Goal: Information Seeking & Learning: Compare options

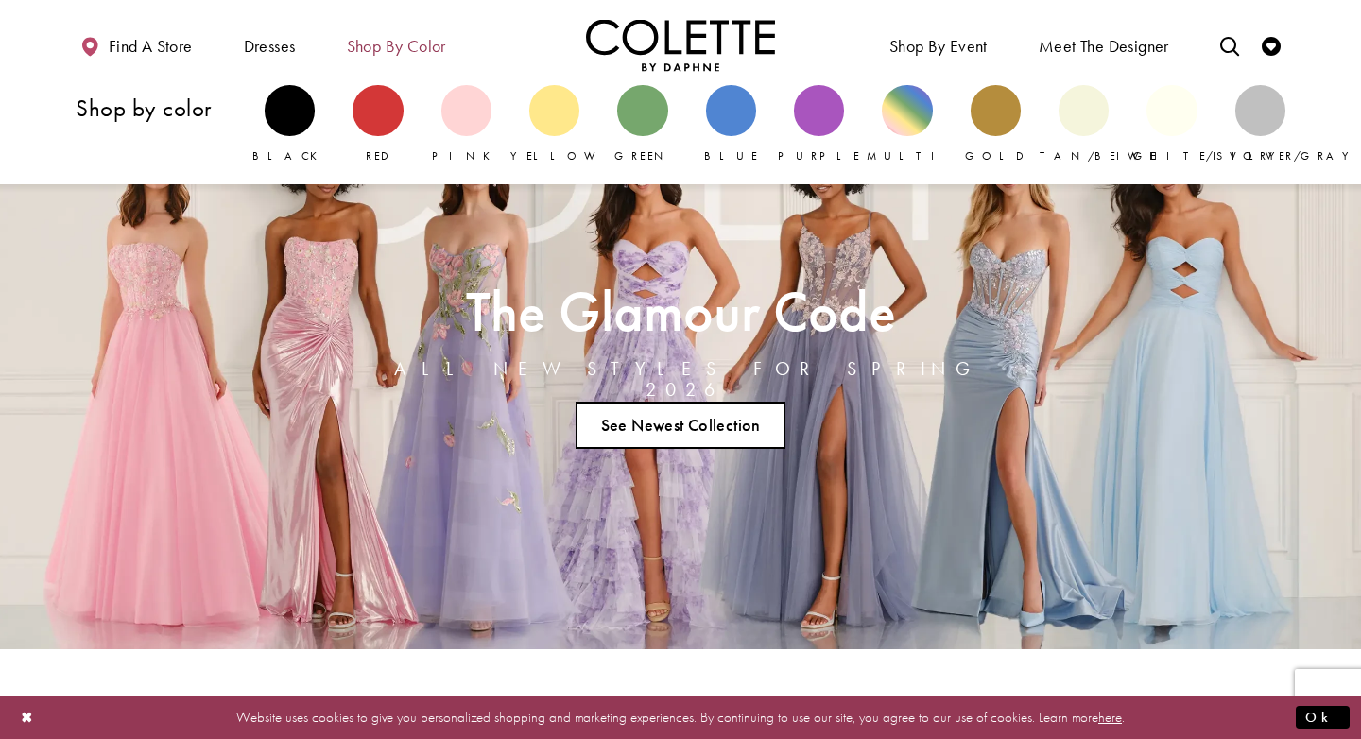
click at [390, 50] on span "Shop by color" at bounding box center [396, 46] width 99 height 19
click at [289, 118] on div "Primary block" at bounding box center [290, 110] width 50 height 50
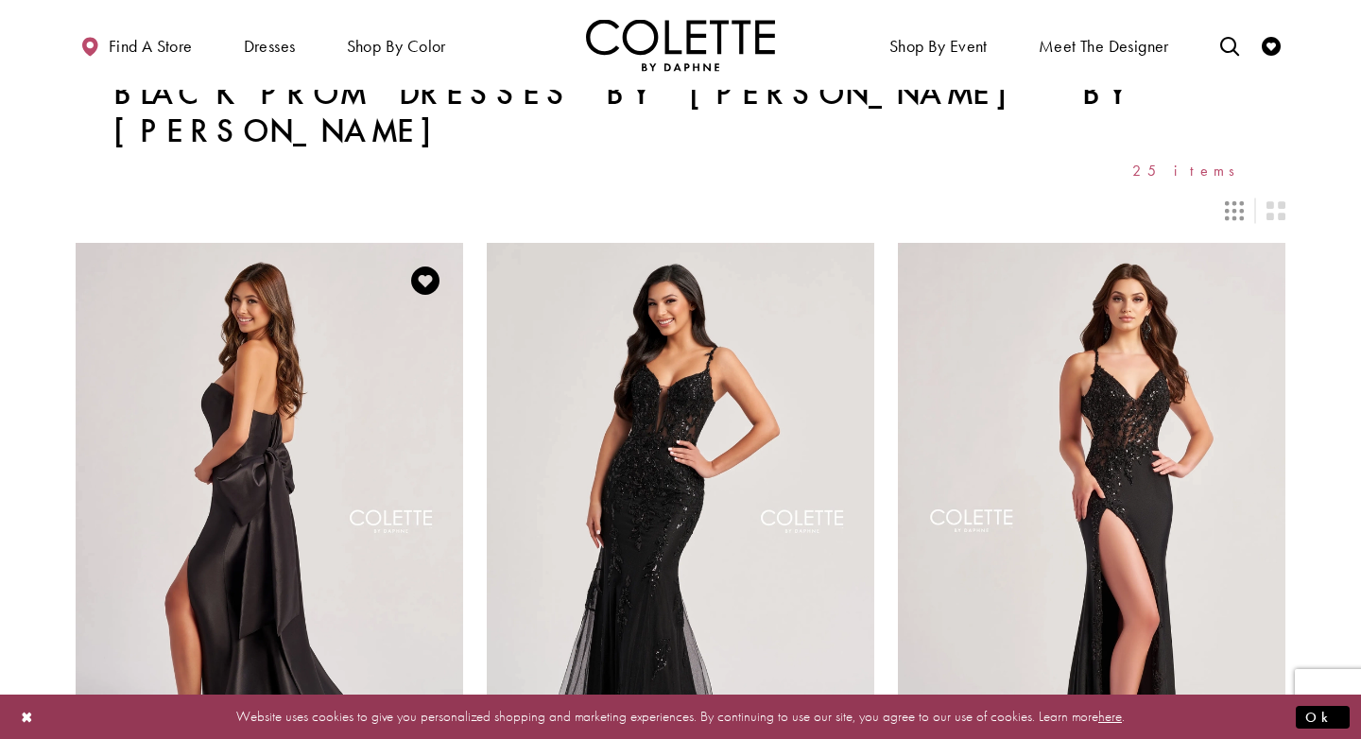
scroll to position [16, 0]
click at [358, 427] on img "Visit Colette by Daphne Style No. CL8470 Page" at bounding box center [270, 523] width 388 height 563
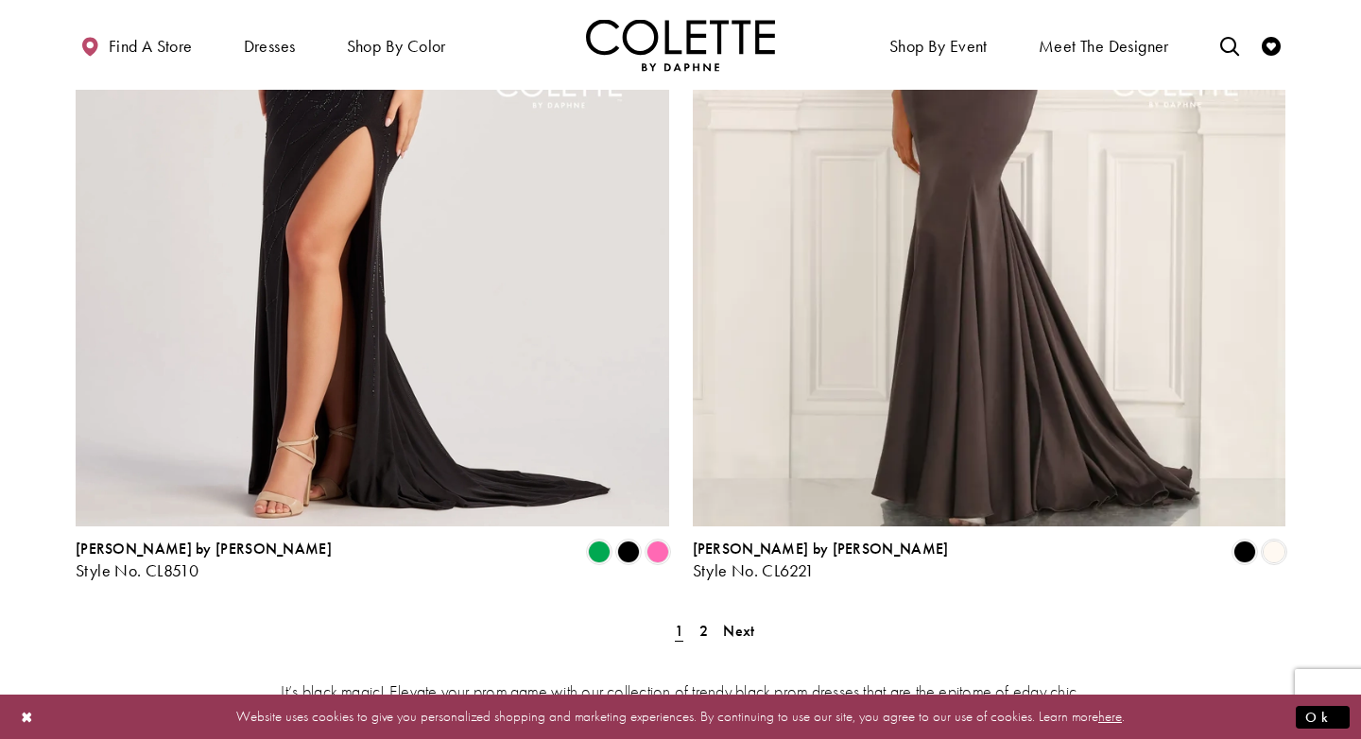
scroll to position [3380, 0]
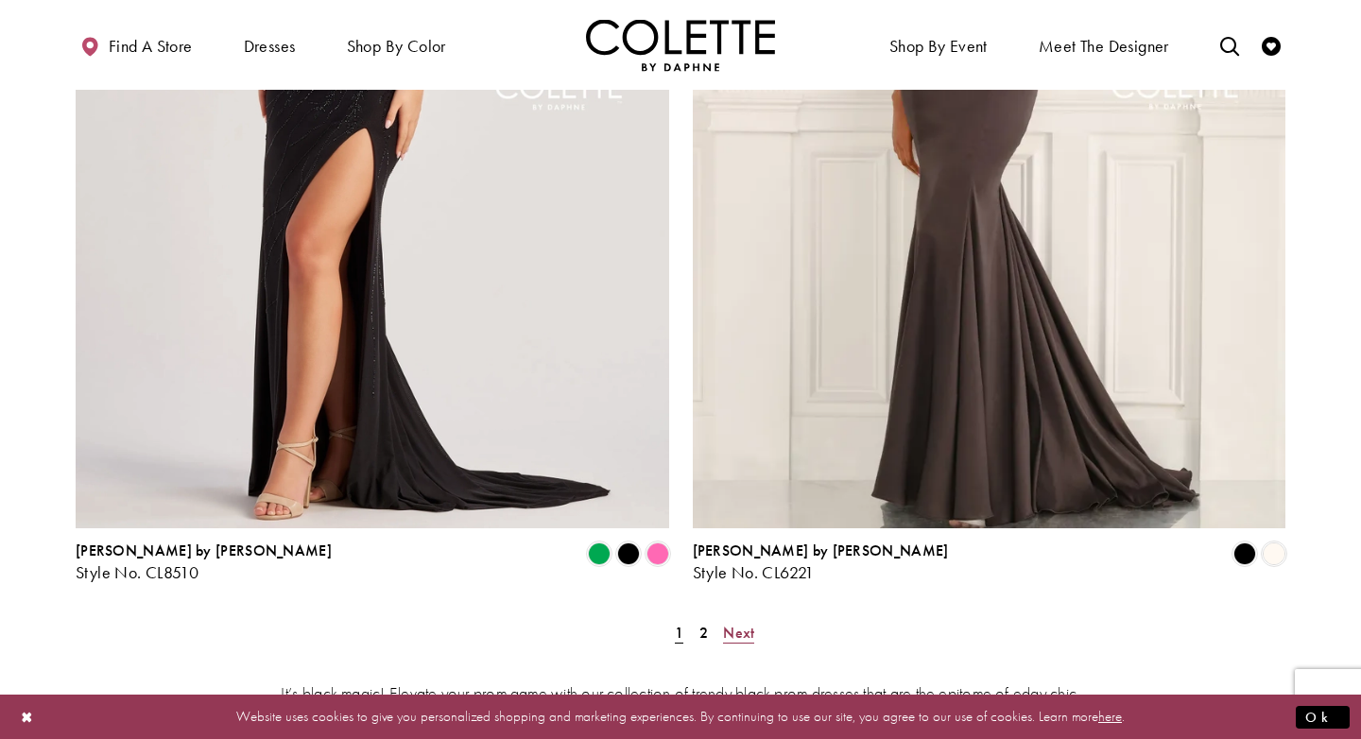
click at [732, 623] on span "Next" at bounding box center [738, 633] width 31 height 20
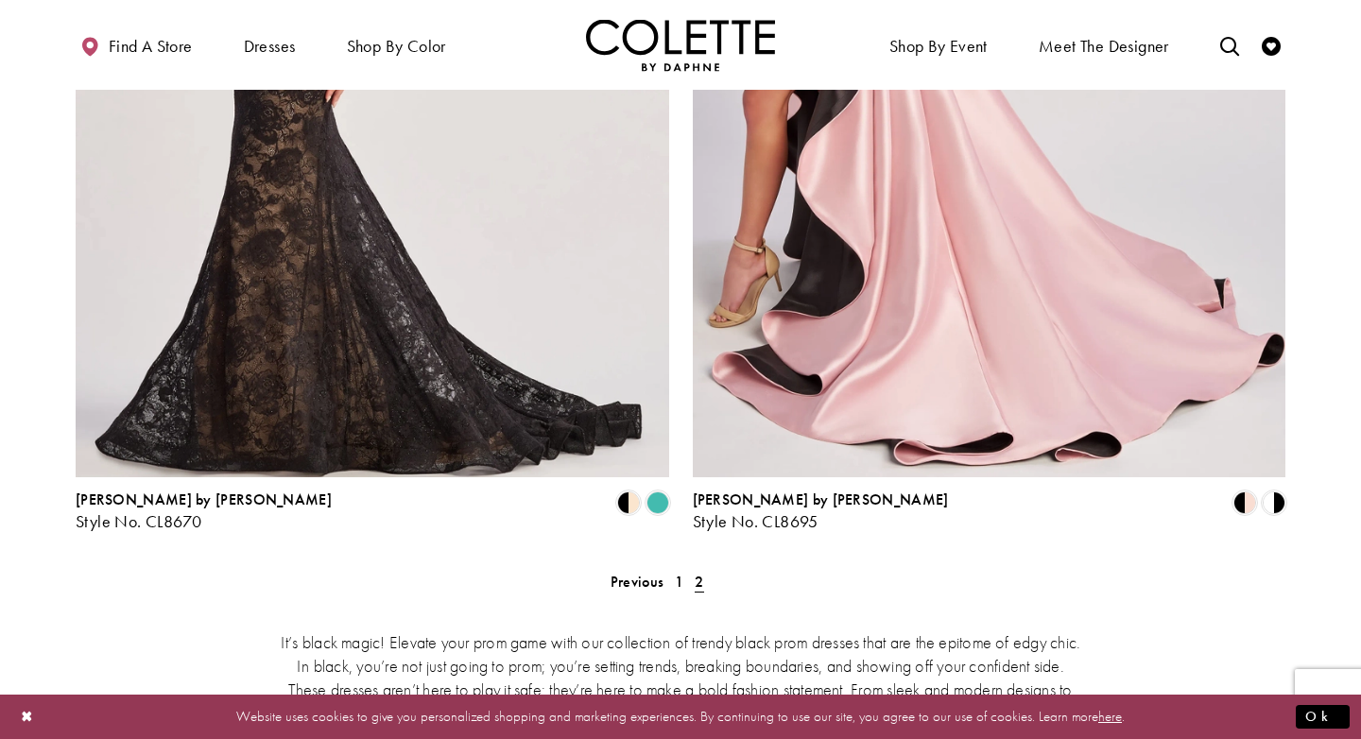
scroll to position [2794, 0]
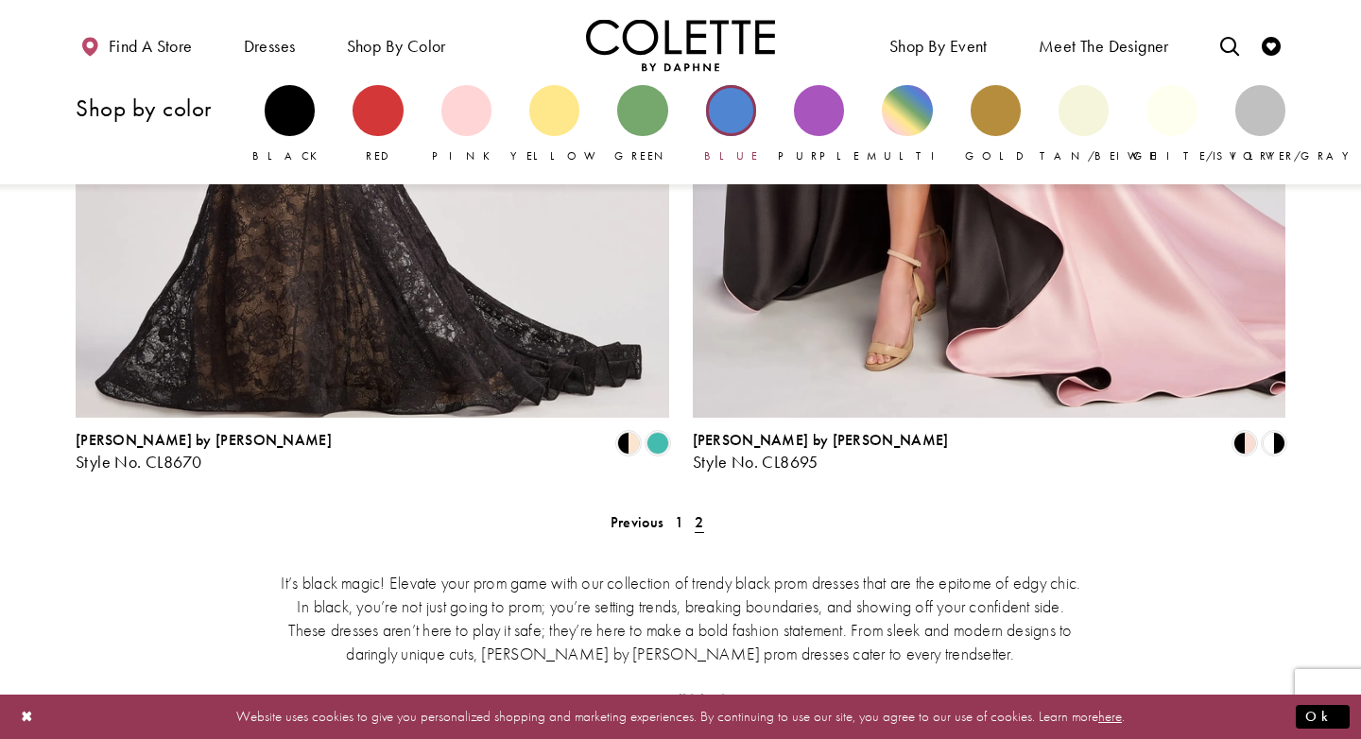
click at [717, 103] on div "Primary block" at bounding box center [731, 110] width 50 height 50
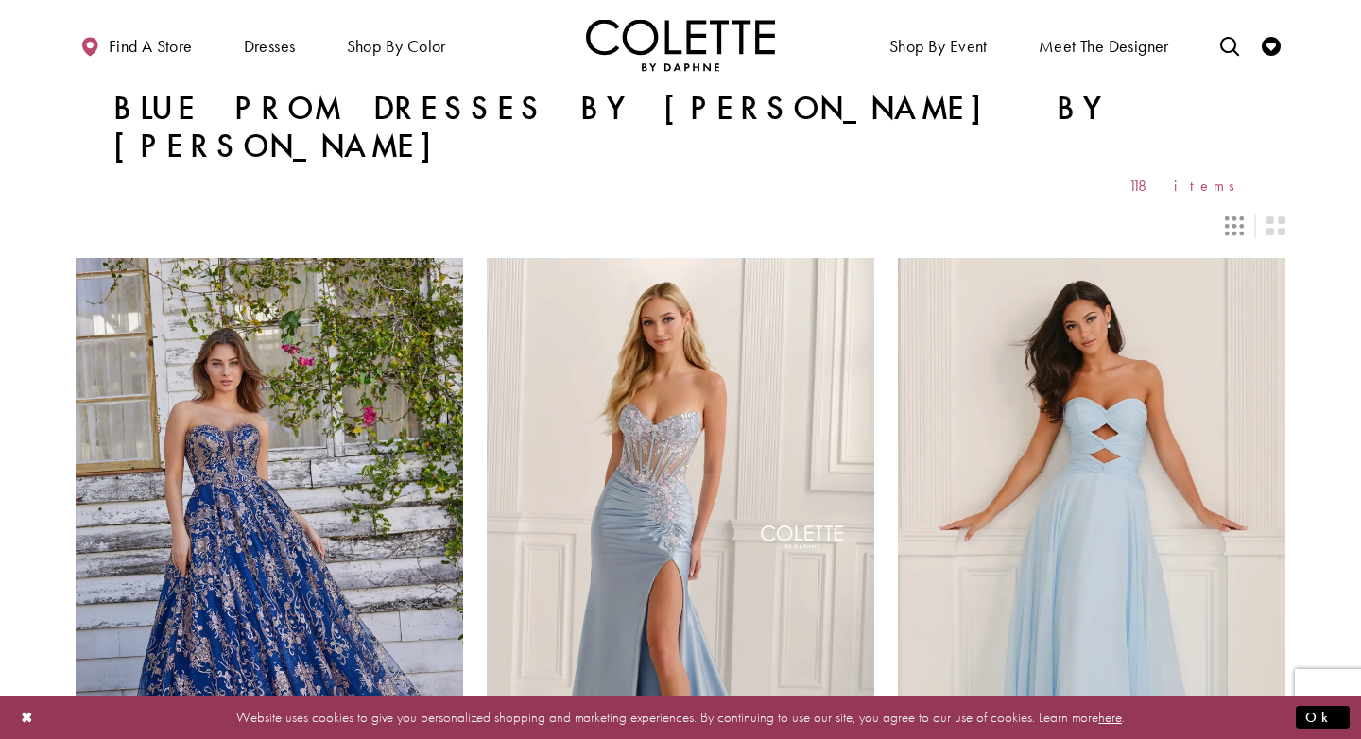
click at [1243, 216] on icon "Switch layout to 3 columns" at bounding box center [1234, 225] width 19 height 19
click at [1237, 216] on icon "Switch layout to 3 columns" at bounding box center [1234, 225] width 19 height 19
click at [1232, 216] on icon "Switch layout to 3 columns" at bounding box center [1234, 225] width 19 height 19
click at [1276, 216] on icon "Switch layout to 2 columns" at bounding box center [1276, 225] width 19 height 19
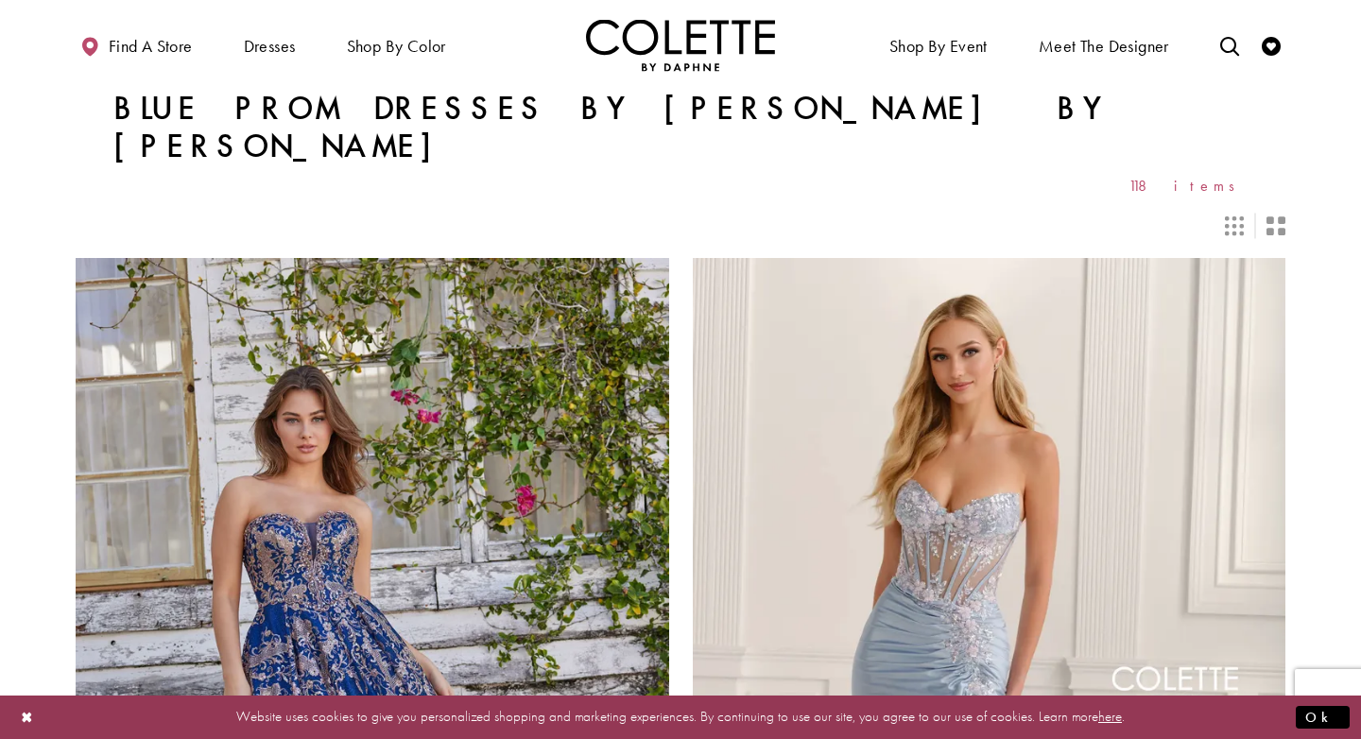
click at [1232, 216] on icon "Switch layout to 3 columns" at bounding box center [1234, 225] width 19 height 19
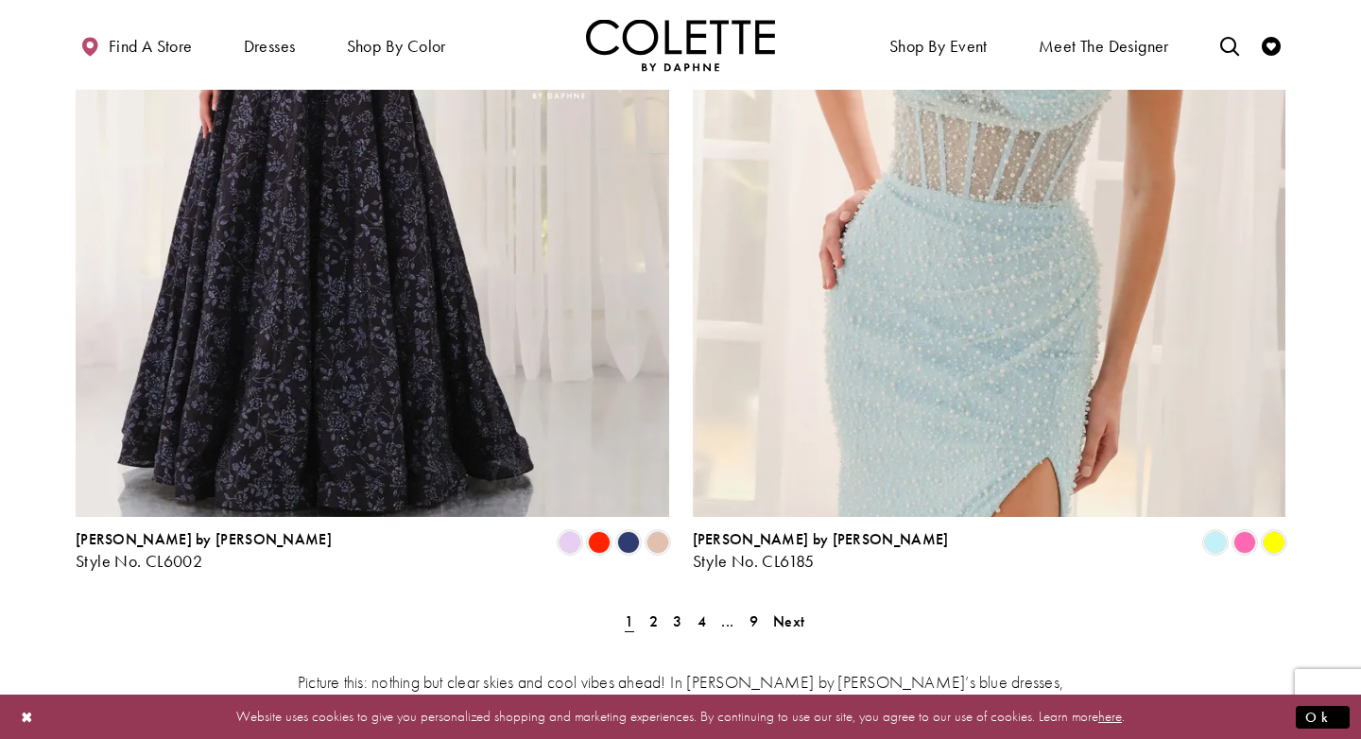
scroll to position [3408, 0]
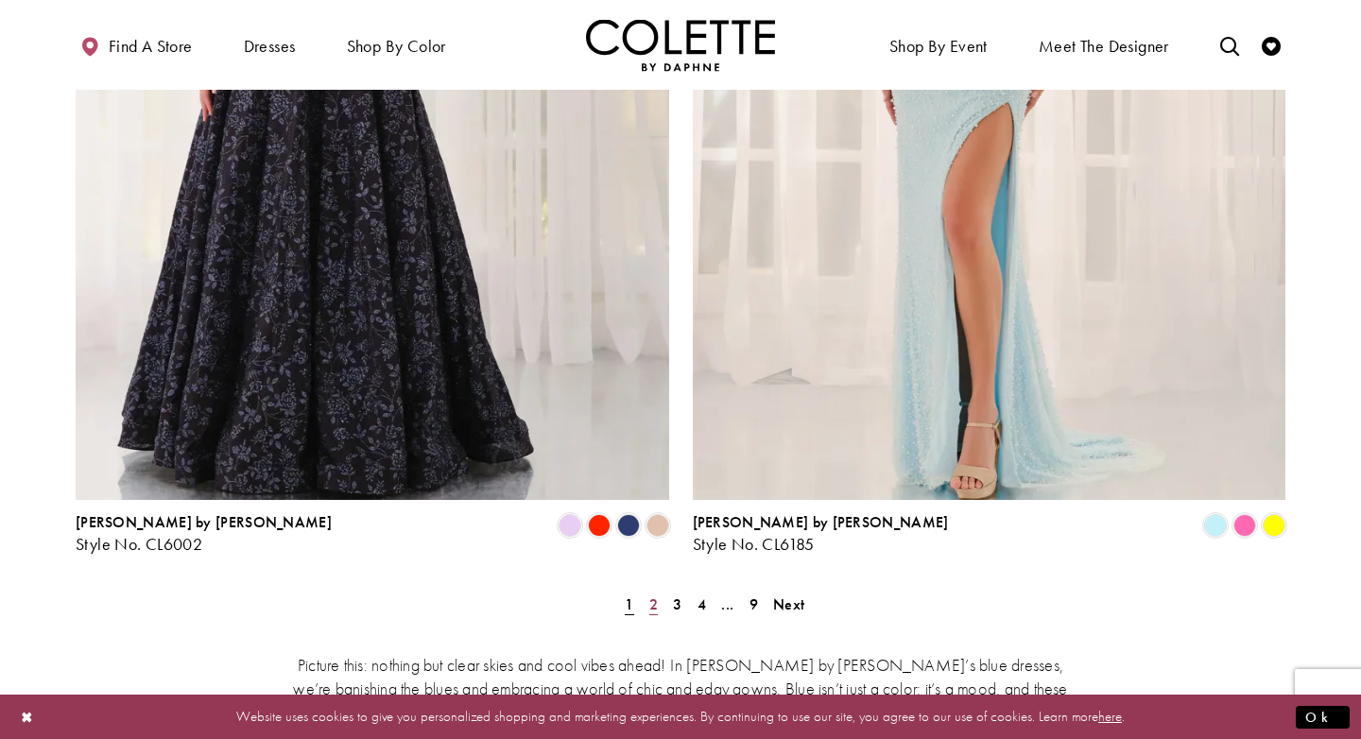
click at [649, 595] on span "2" at bounding box center [653, 605] width 9 height 20
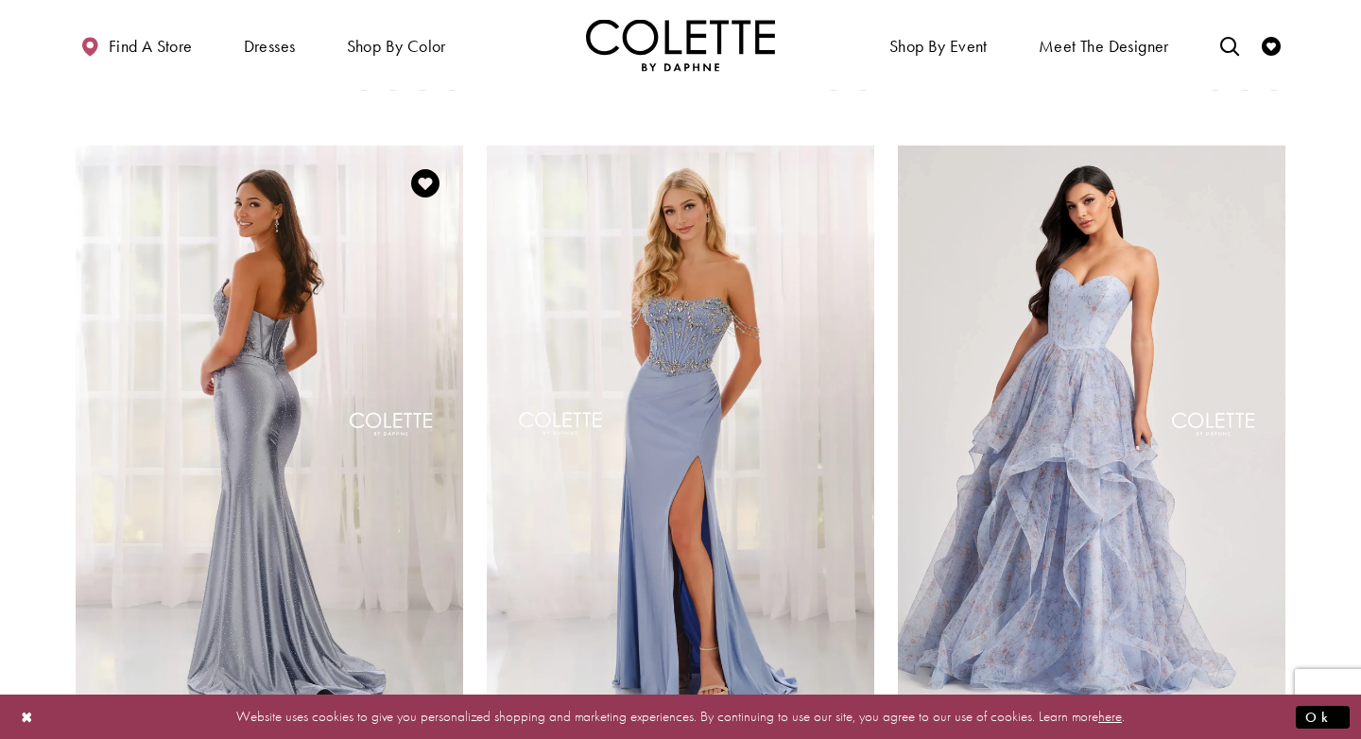
scroll to position [2204, 0]
click at [178, 534] on img "Visit Colette by Daphne Style No. CL6009 Page" at bounding box center [270, 426] width 388 height 563
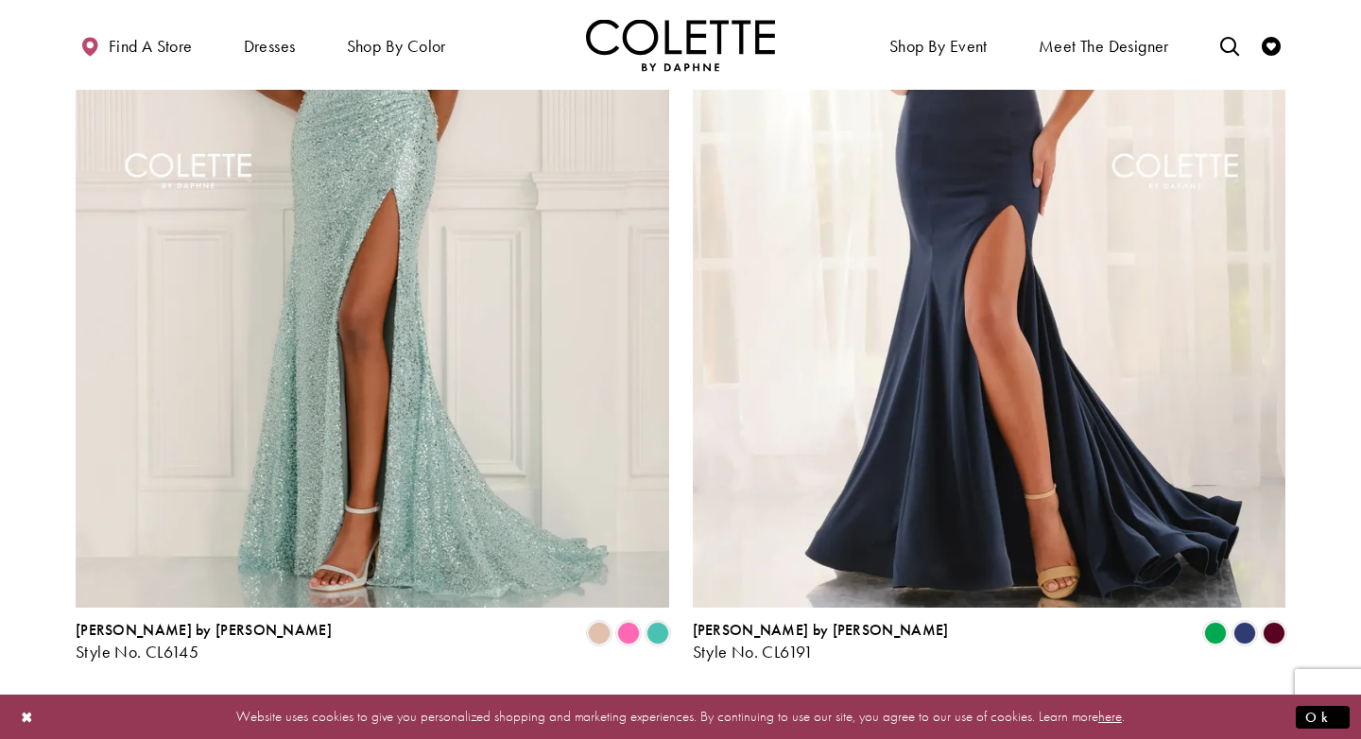
scroll to position [3301, 0]
click at [679, 701] on span "3" at bounding box center [677, 711] width 9 height 20
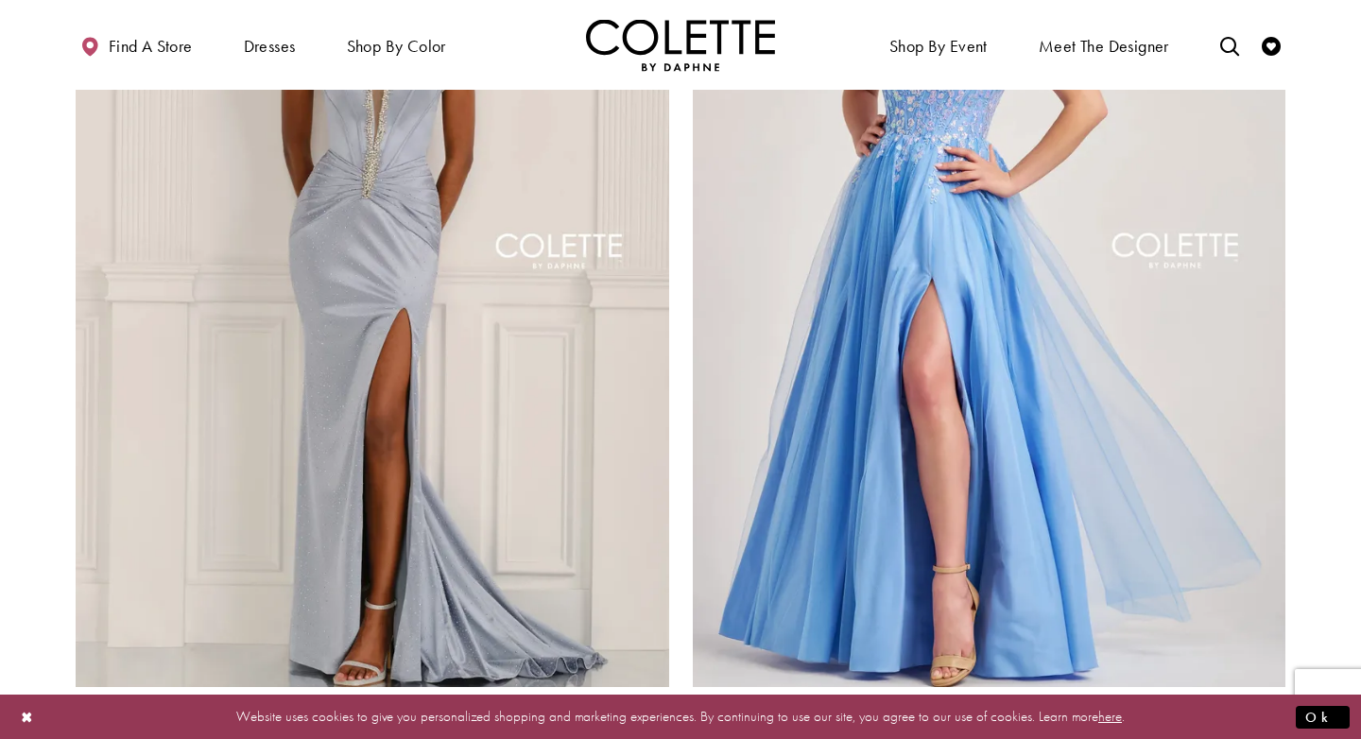
scroll to position [3223, 0]
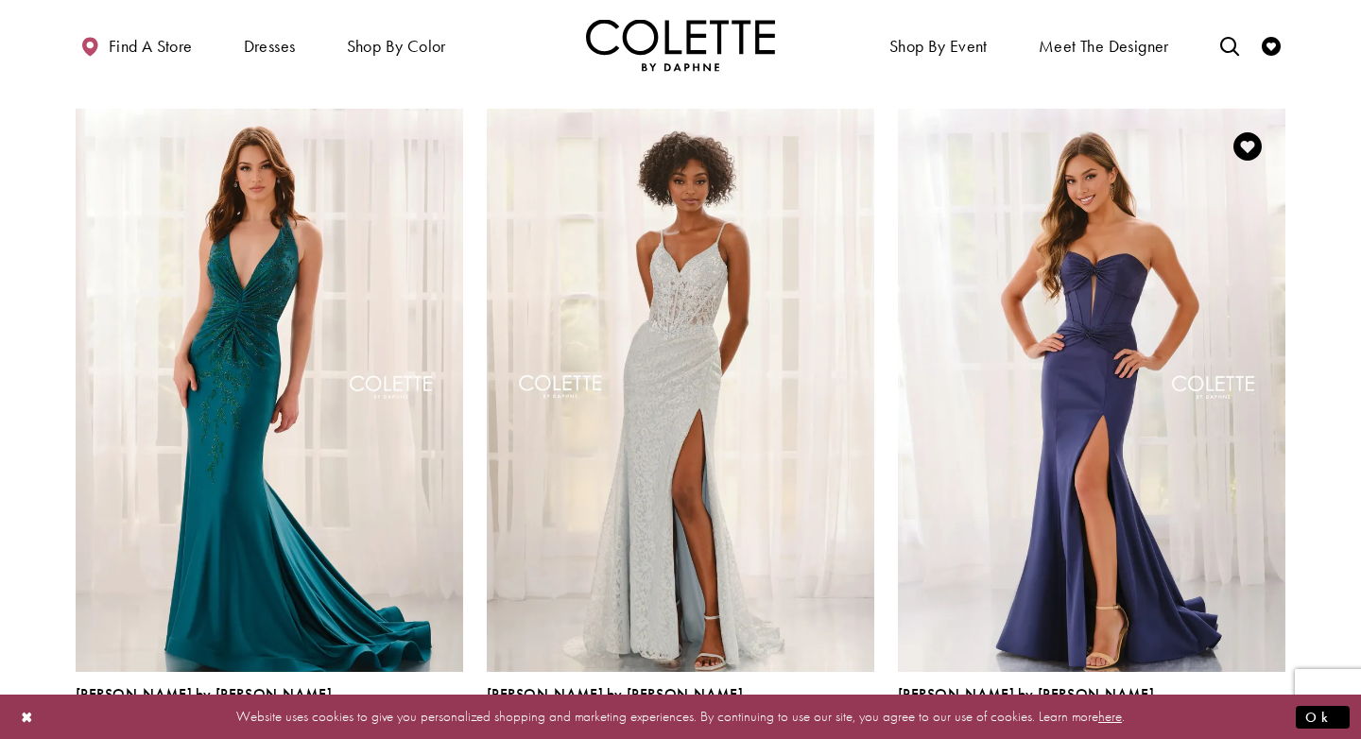
scroll to position [156, 0]
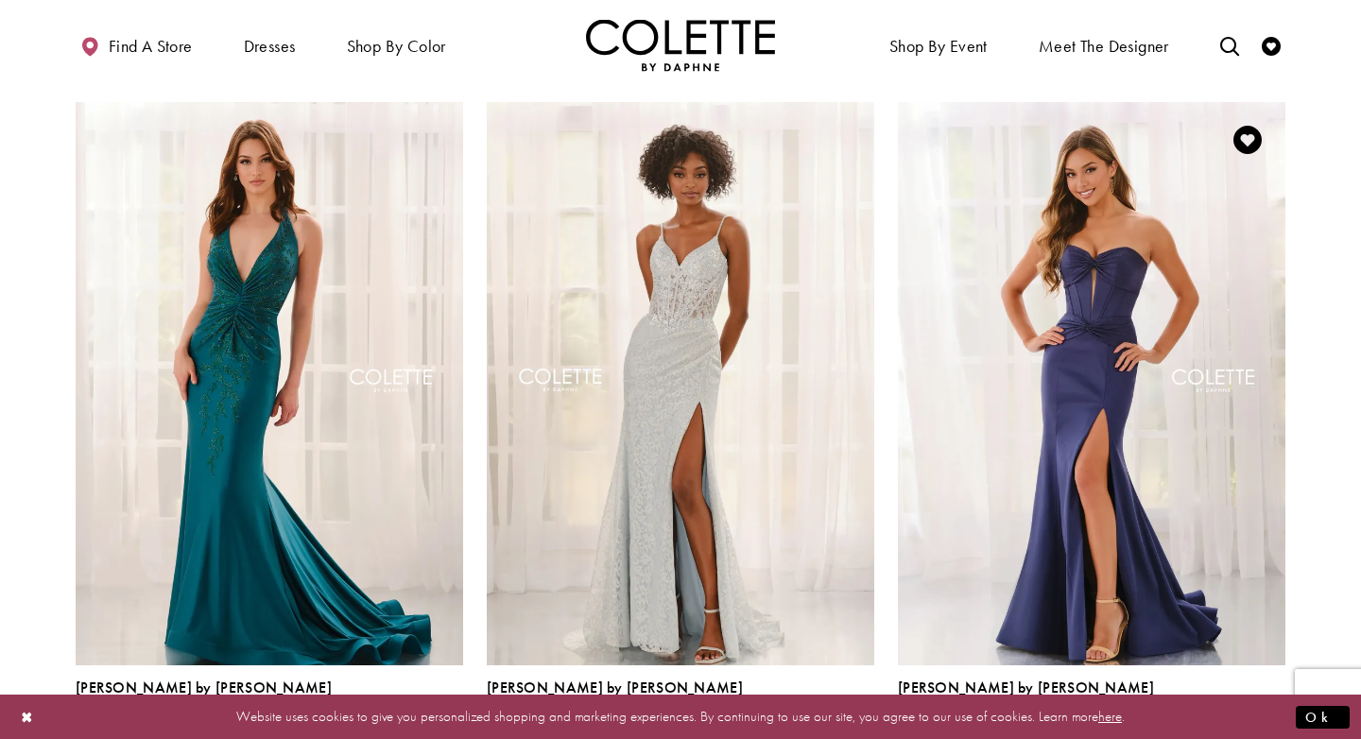
click at [1222, 719] on span "Product List" at bounding box center [1215, 730] width 23 height 23
click at [1243, 719] on span "Product List" at bounding box center [1244, 730] width 23 height 23
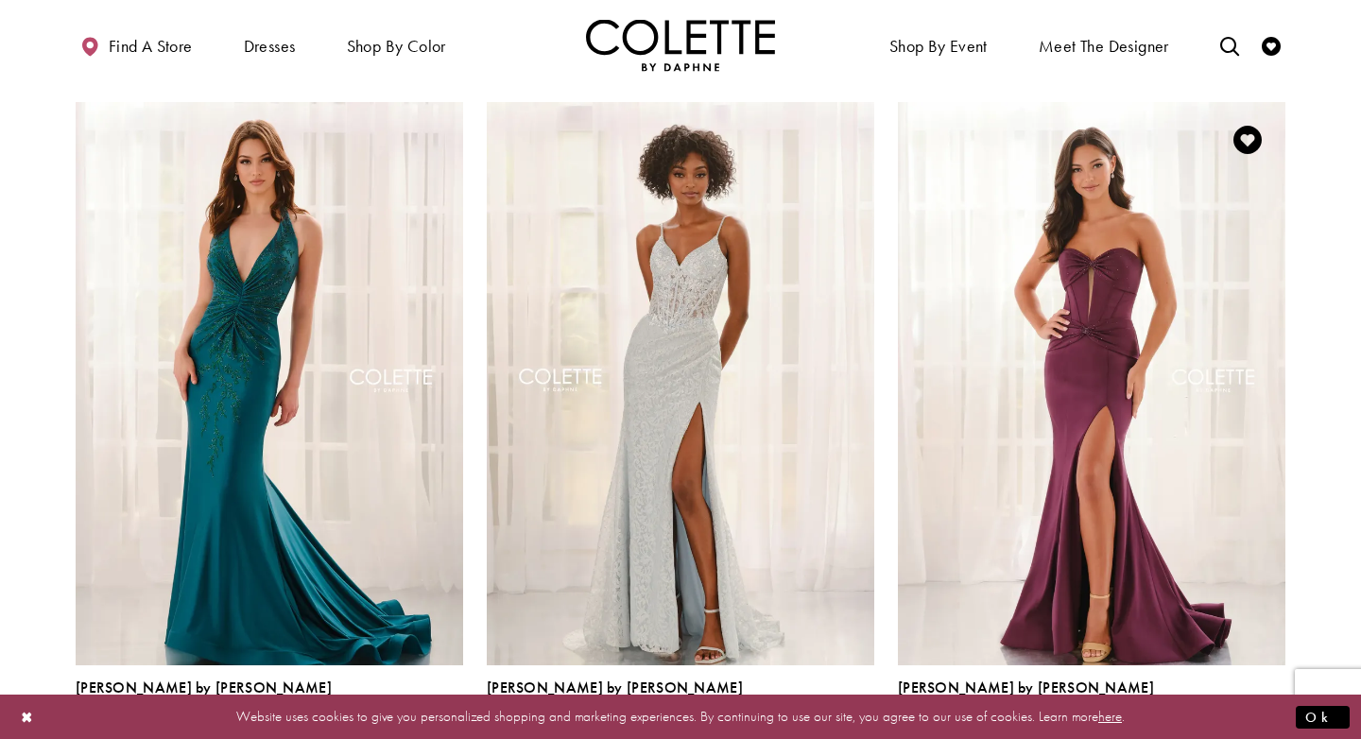
click at [1279, 719] on span "Product List" at bounding box center [1274, 730] width 23 height 23
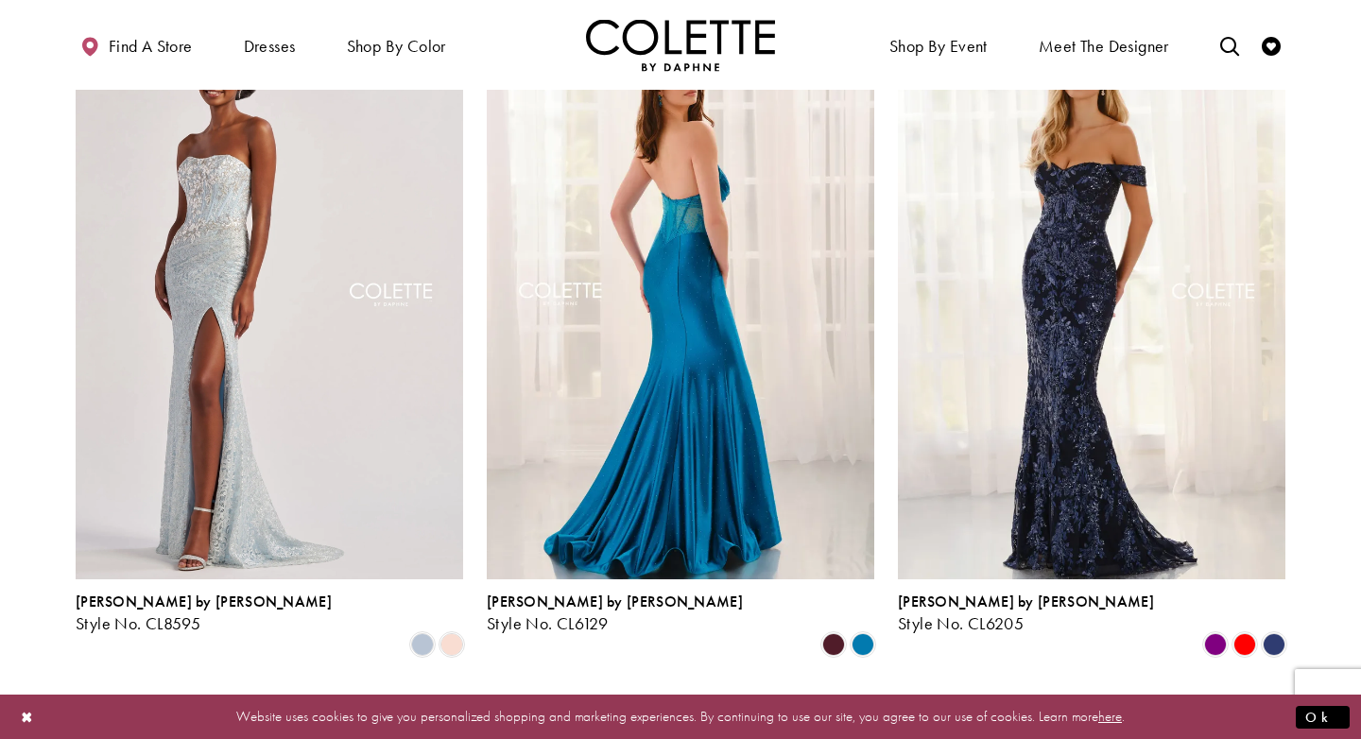
scroll to position [1644, 0]
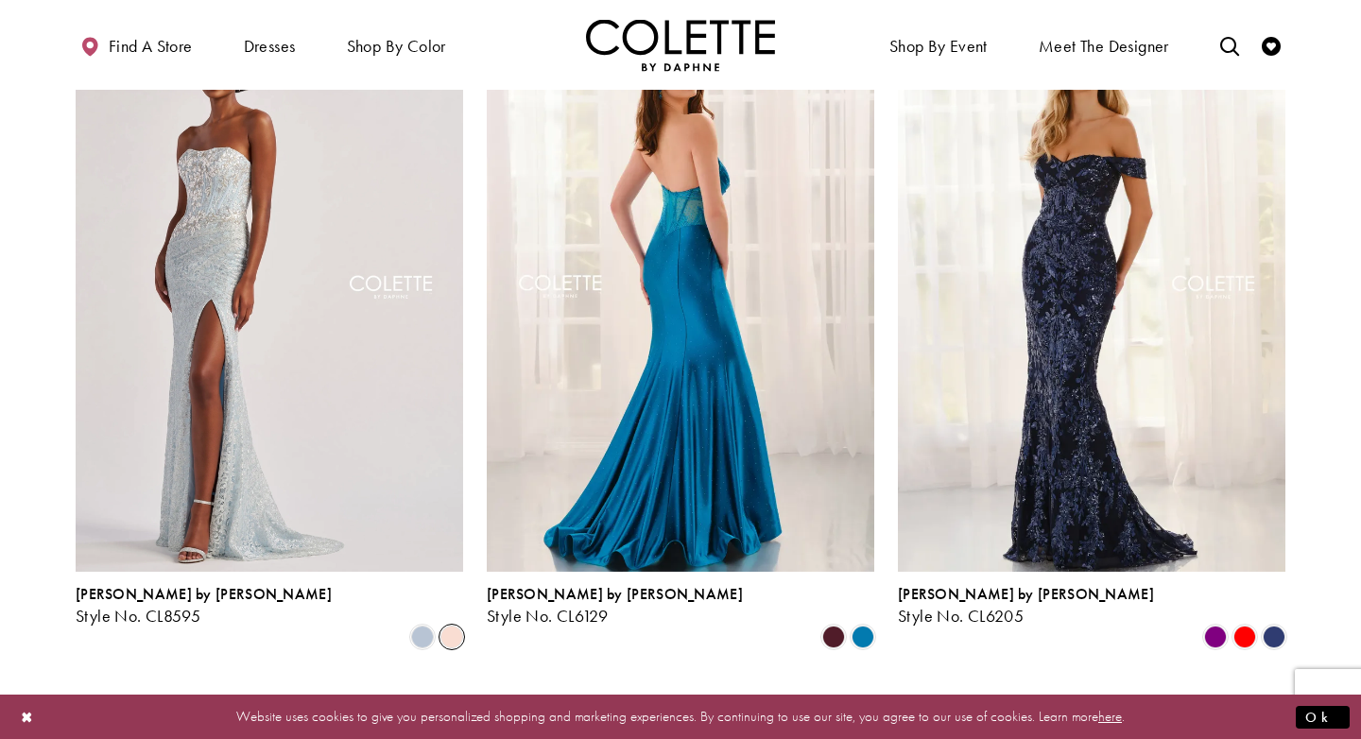
click at [456, 626] on span "Product List" at bounding box center [451, 637] width 23 height 23
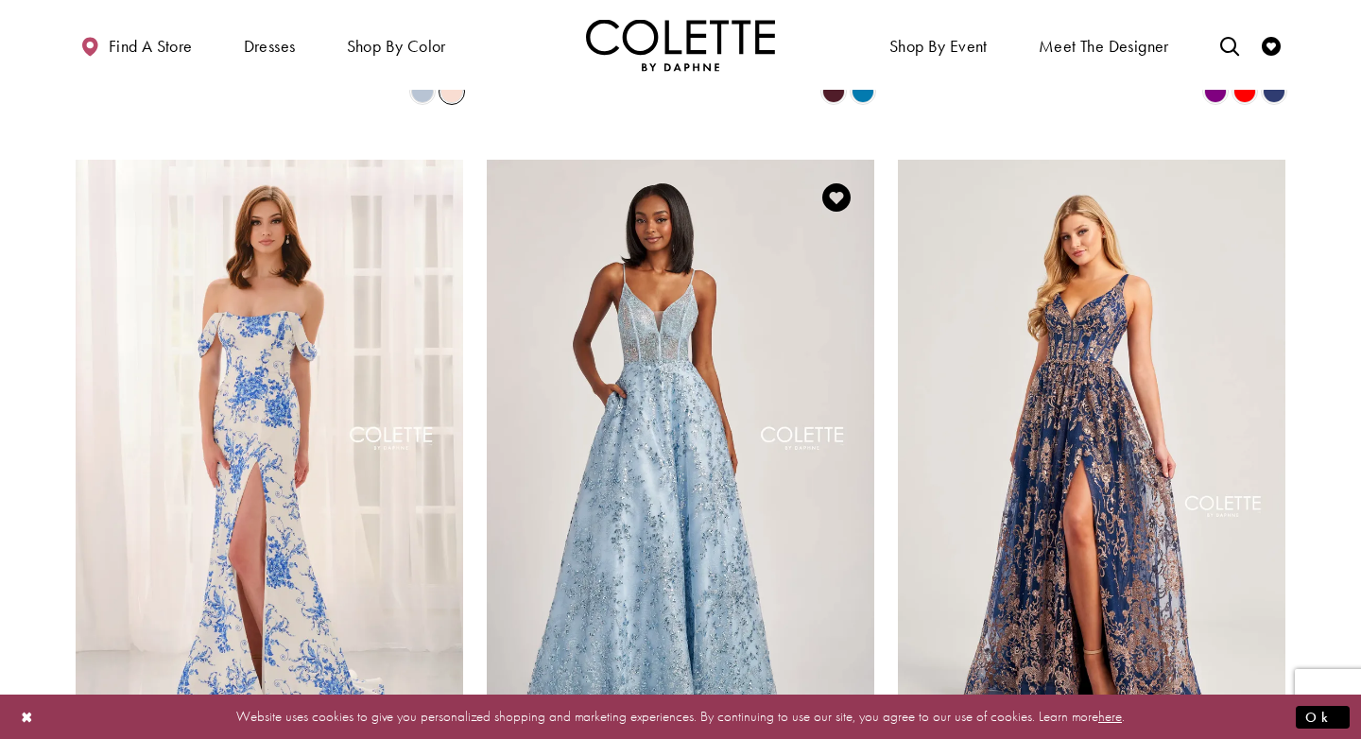
scroll to position [2193, 0]
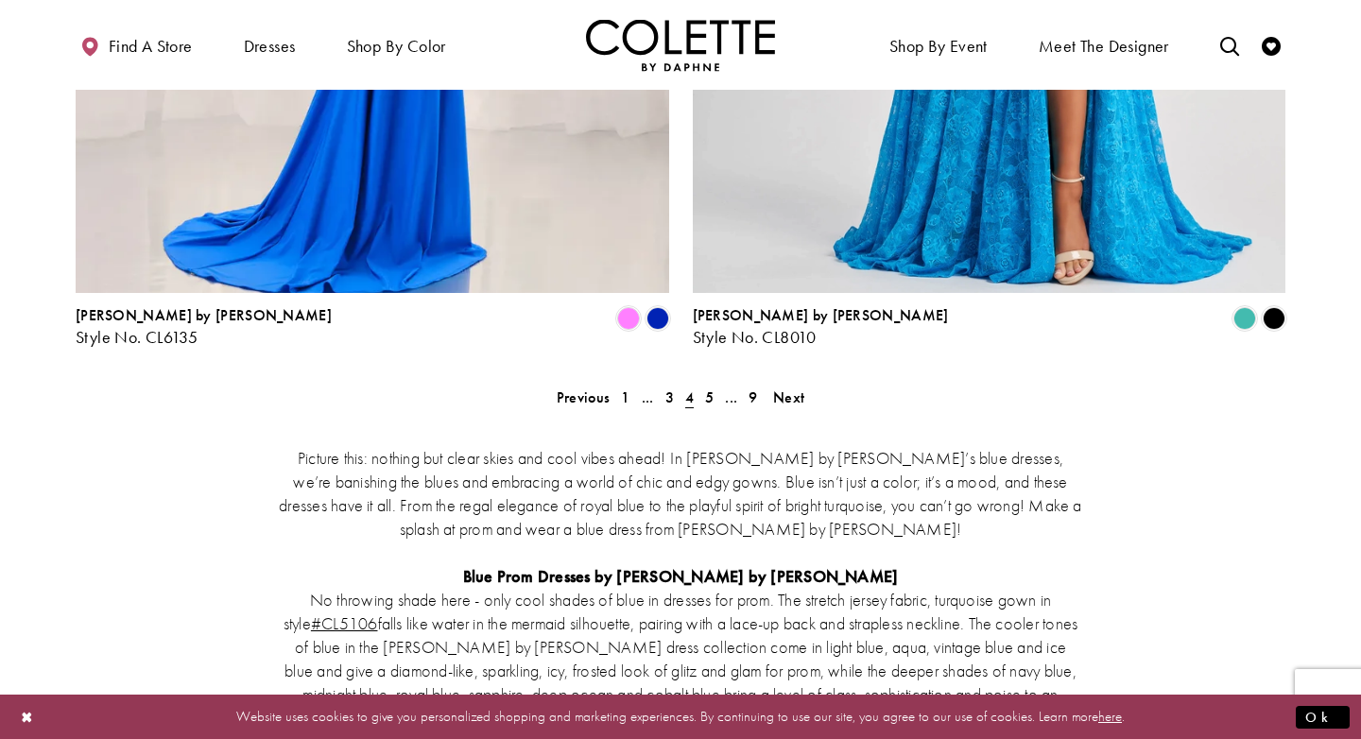
scroll to position [3601, 0]
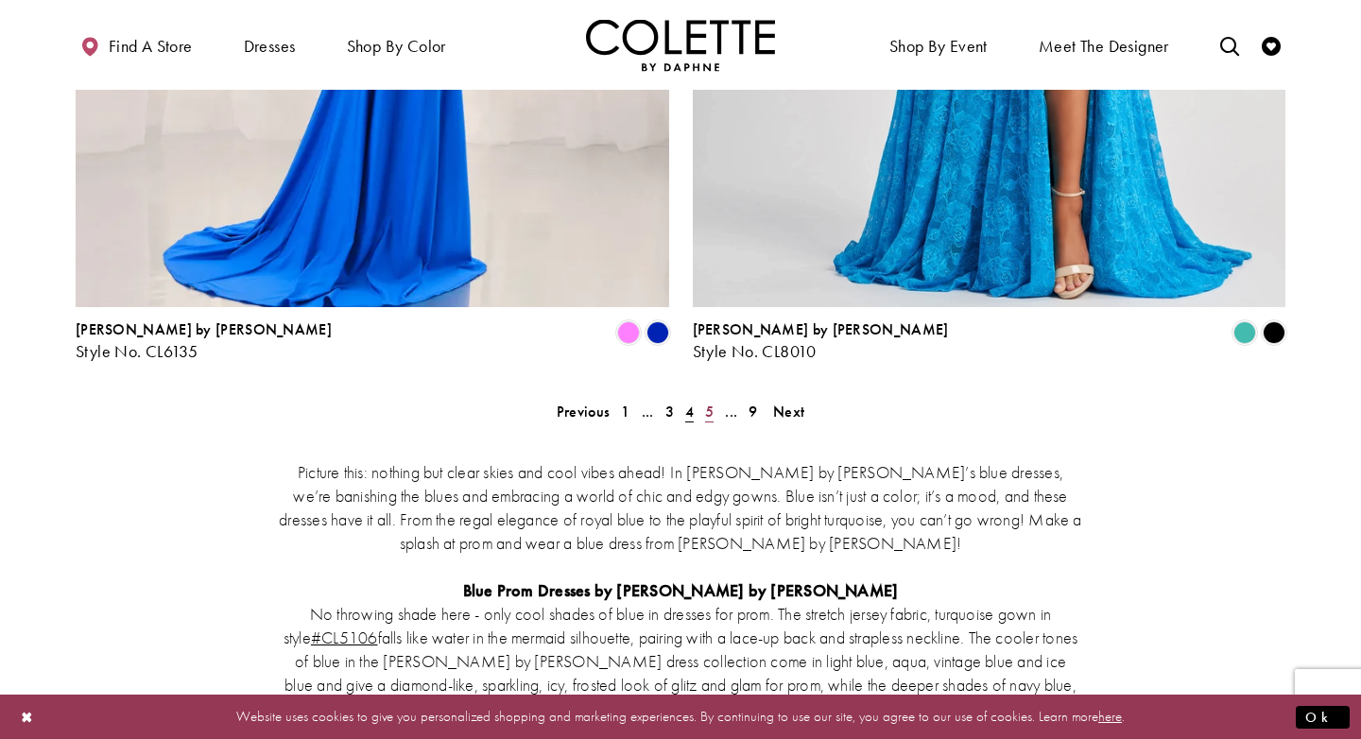
click at [705, 402] on span "5" at bounding box center [709, 412] width 9 height 20
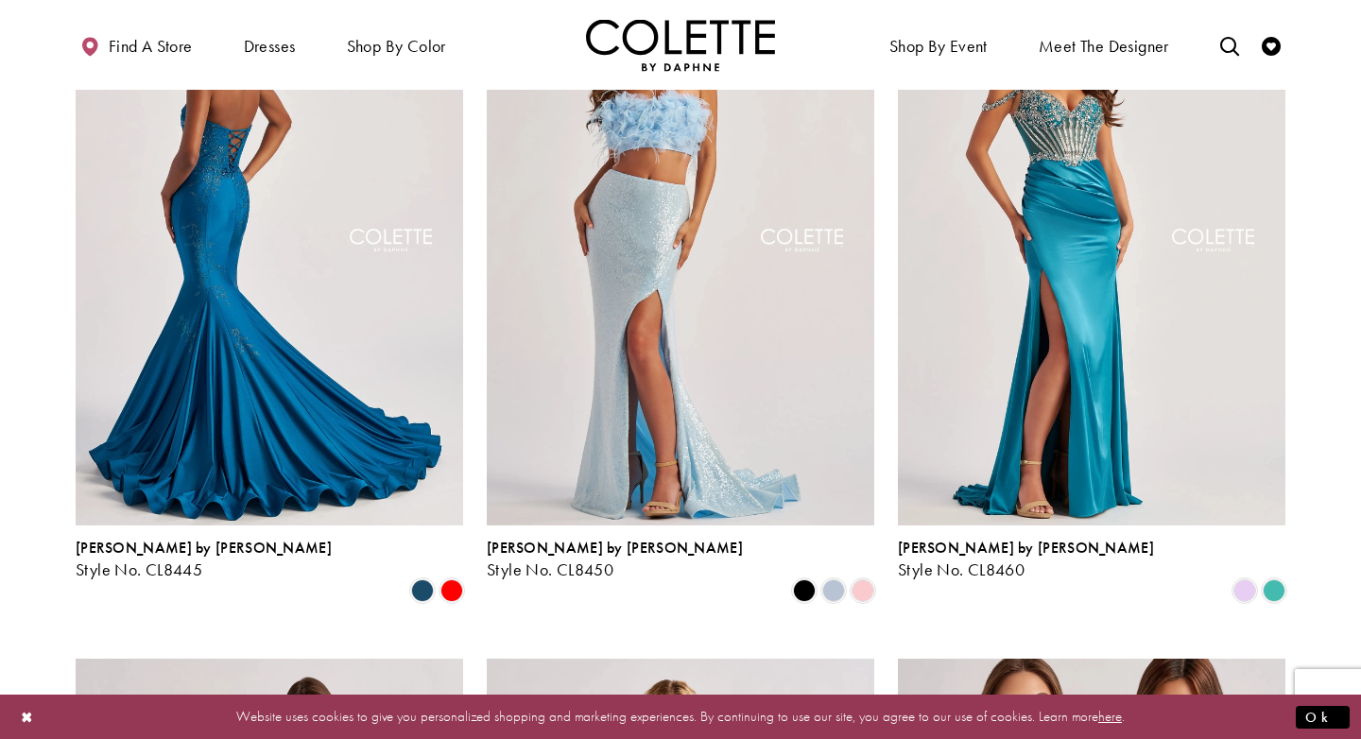
scroll to position [1037, 0]
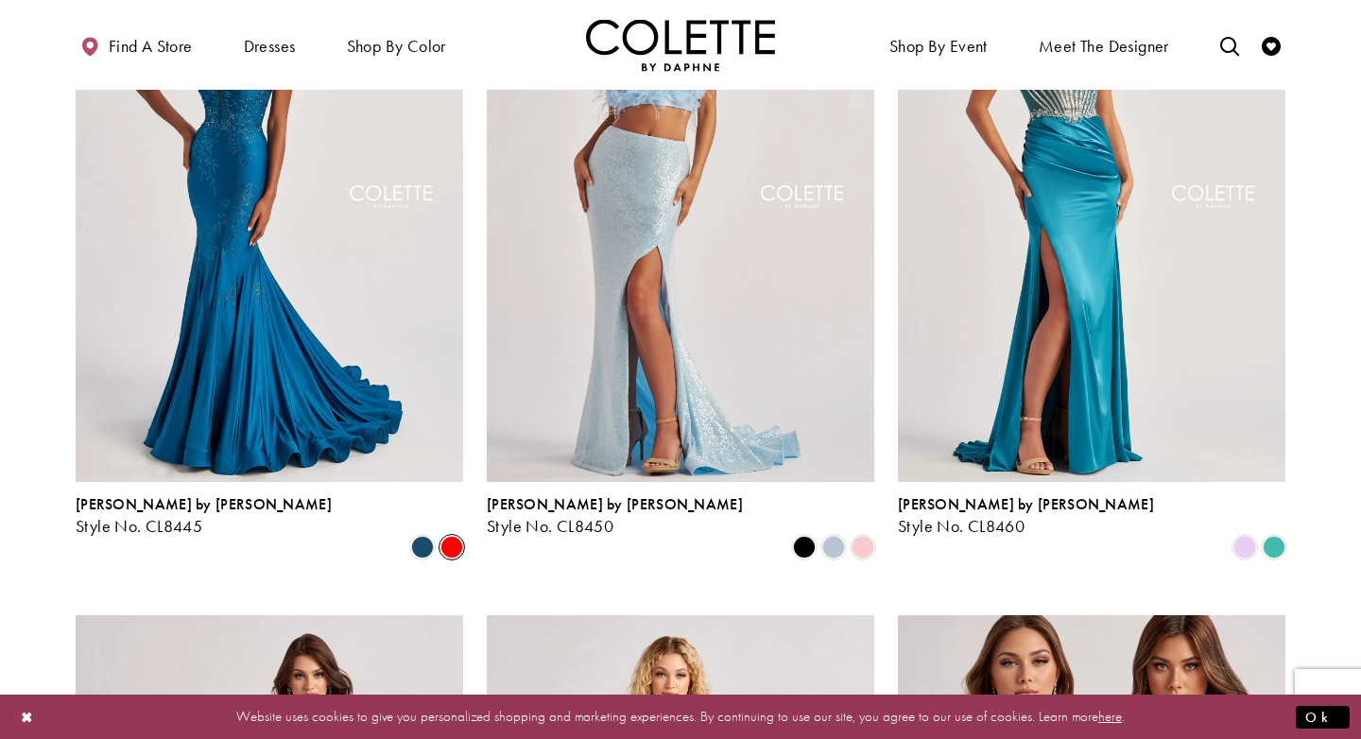
click at [455, 536] on span "Product List" at bounding box center [451, 547] width 23 height 23
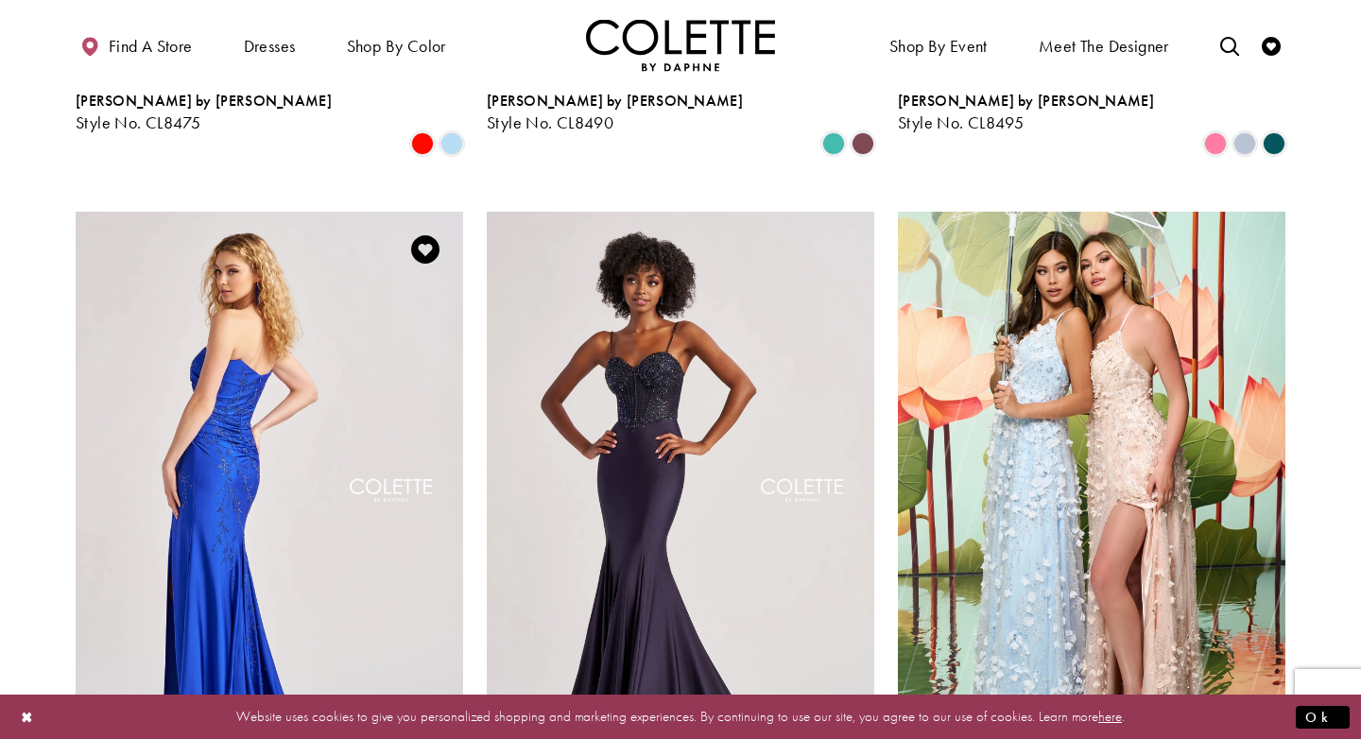
scroll to position [2172, 0]
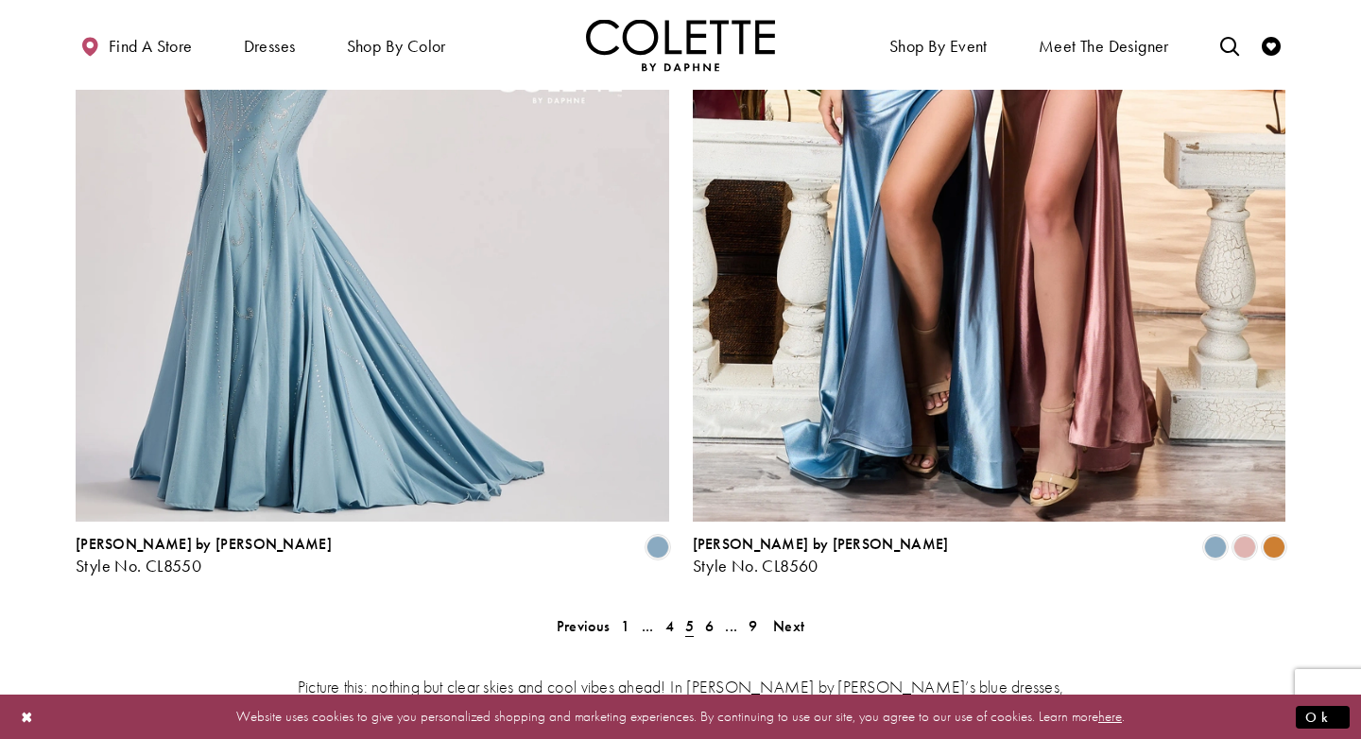
scroll to position [3419, 0]
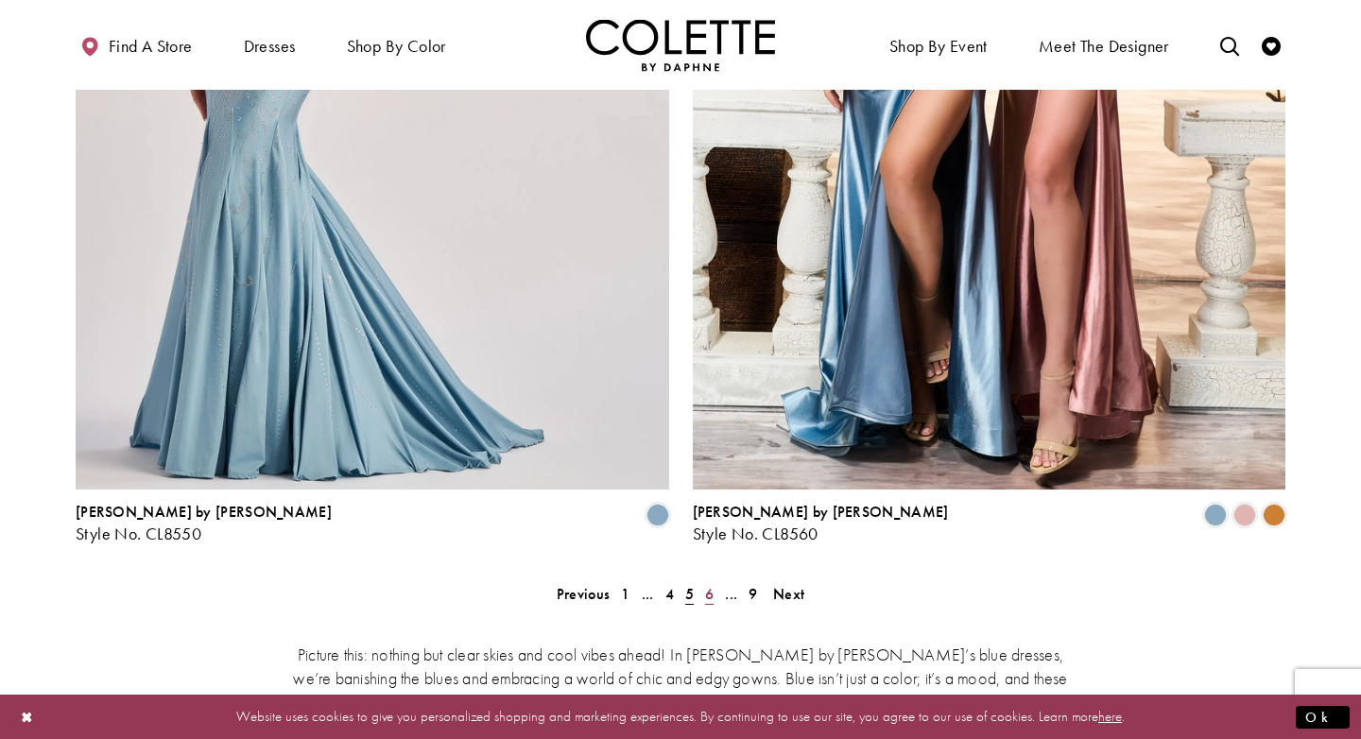
click at [712, 584] on span "6" at bounding box center [709, 594] width 9 height 20
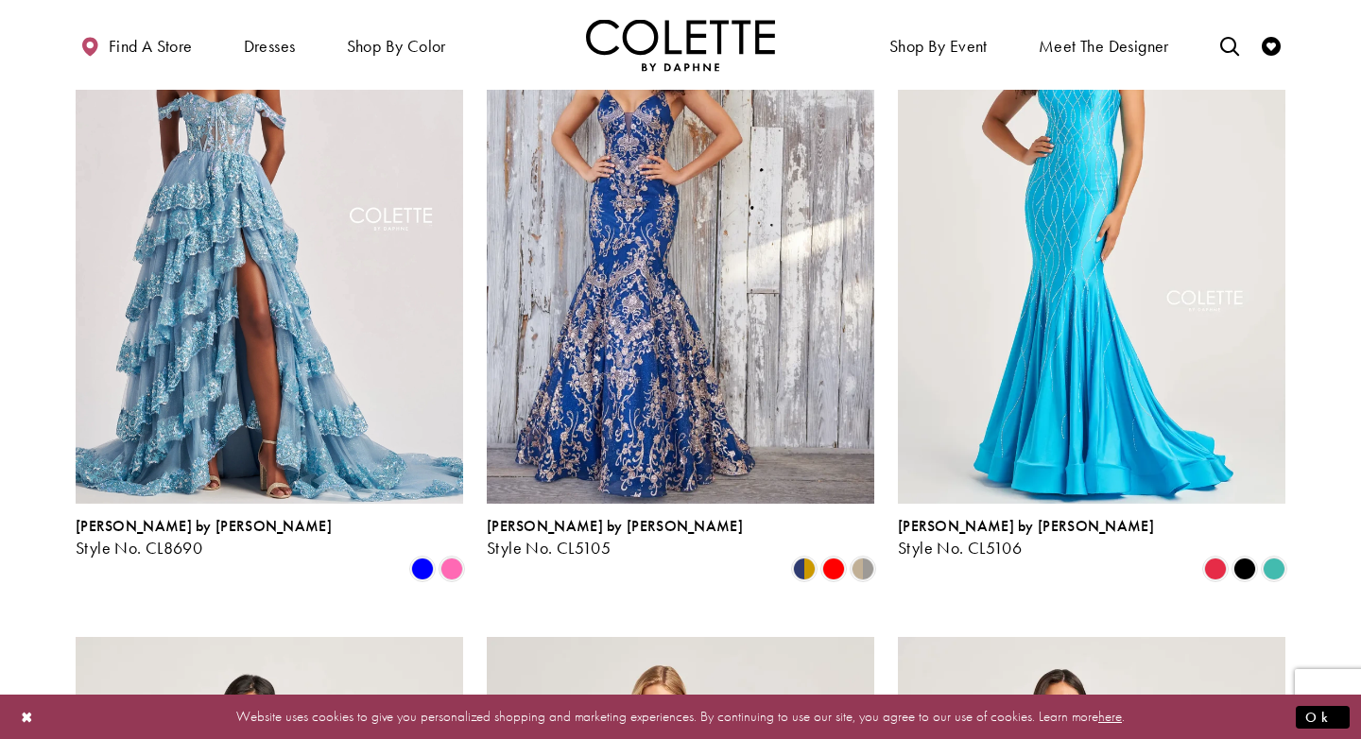
scroll to position [1772, 0]
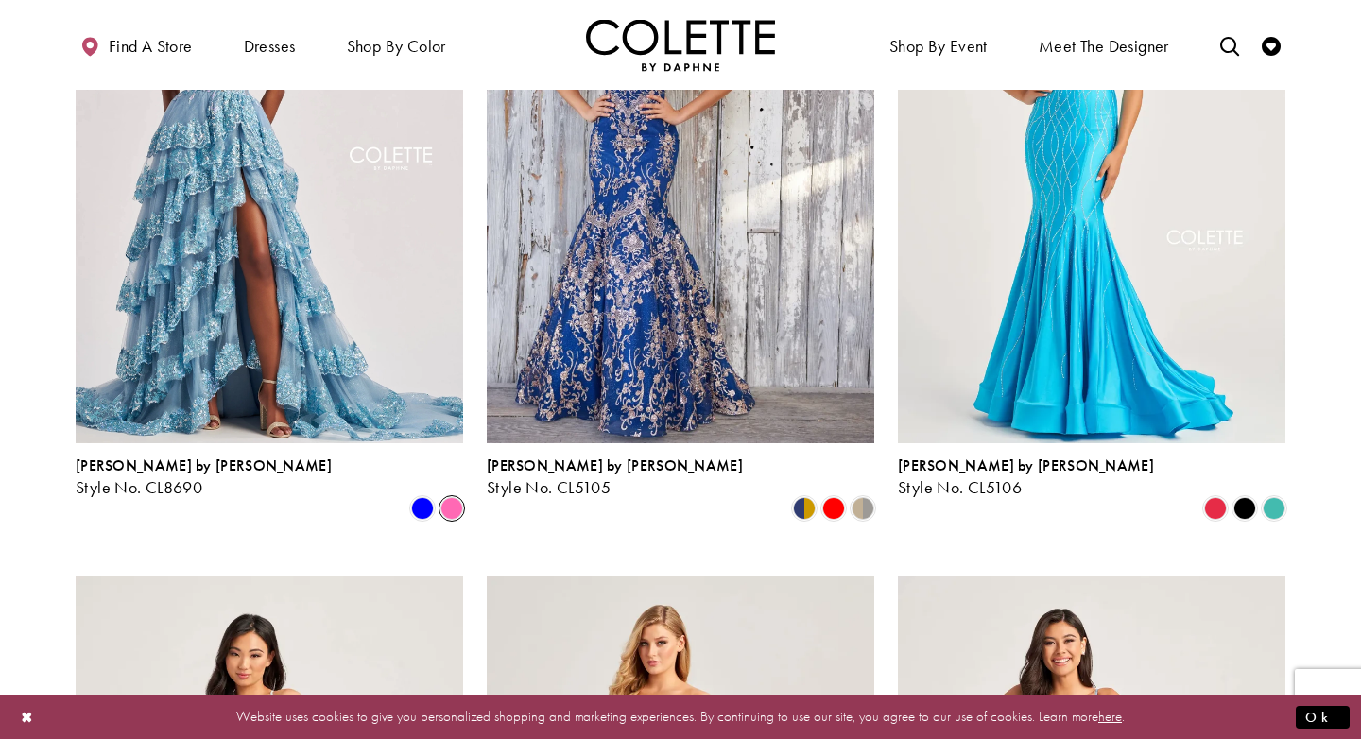
click at [455, 497] on span "Product List" at bounding box center [451, 508] width 23 height 23
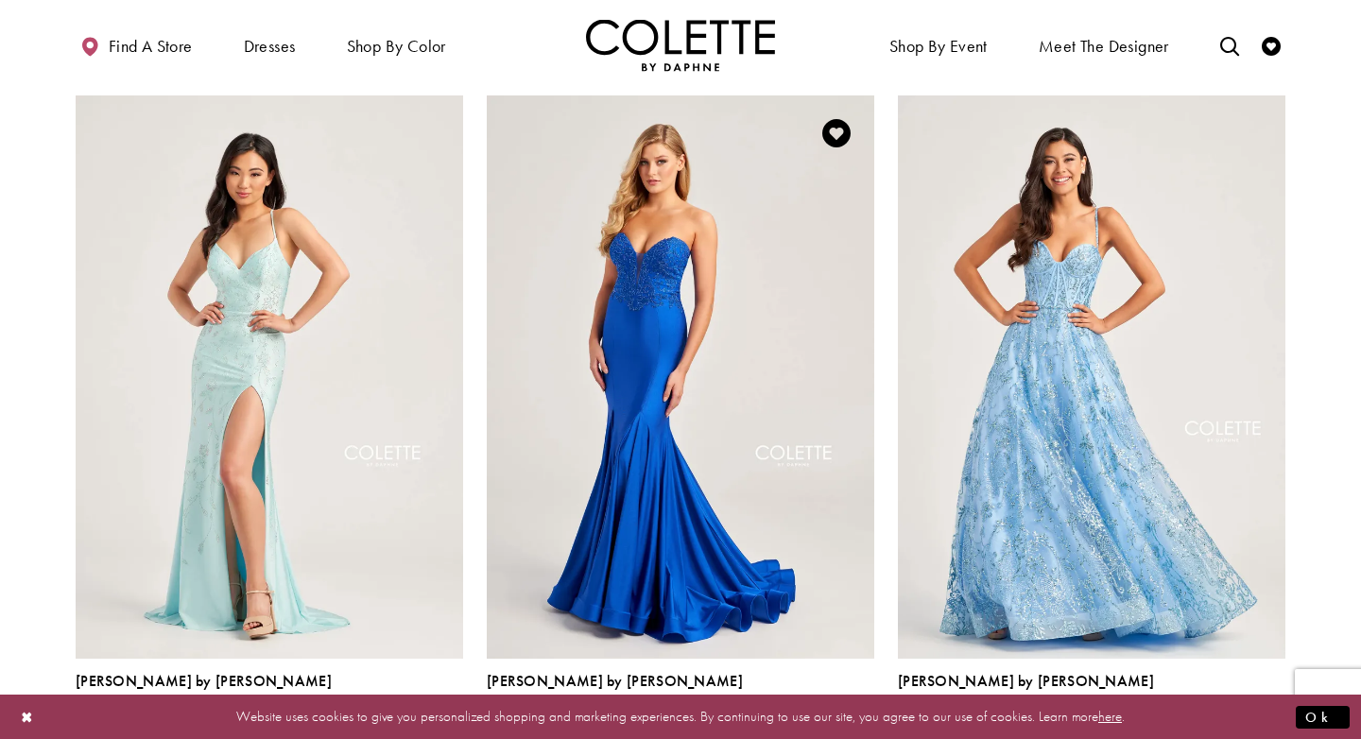
scroll to position [2254, 0]
click at [779, 712] on span "Product List" at bounding box center [775, 723] width 23 height 23
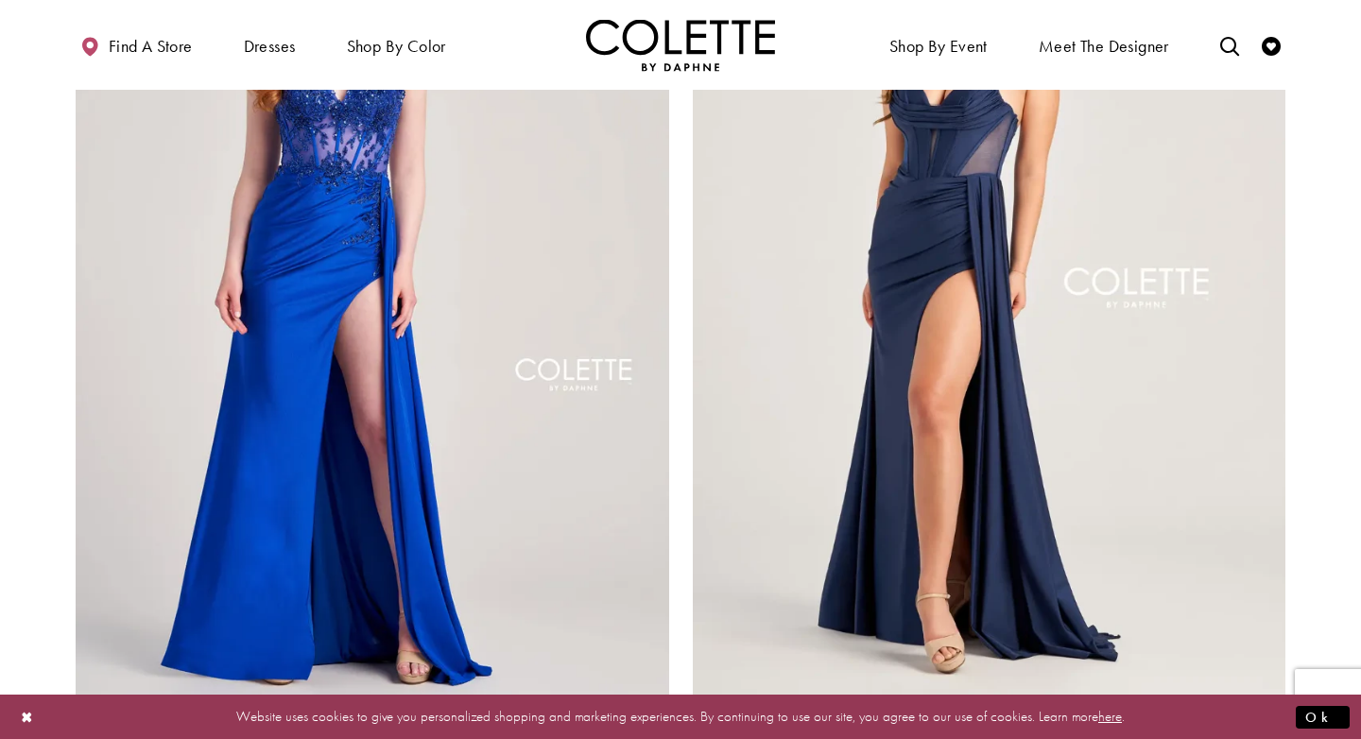
scroll to position [3284, 0]
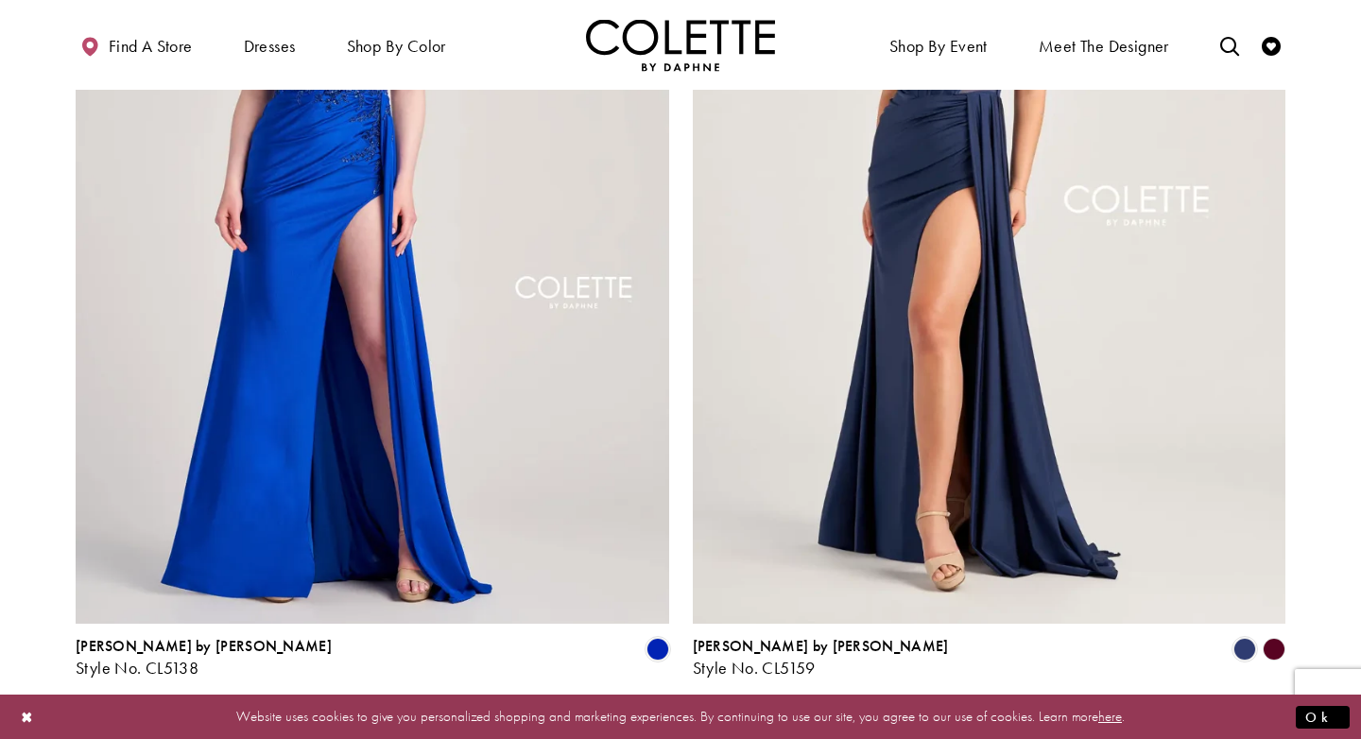
click at [708, 718] on span "7" at bounding box center [709, 728] width 9 height 20
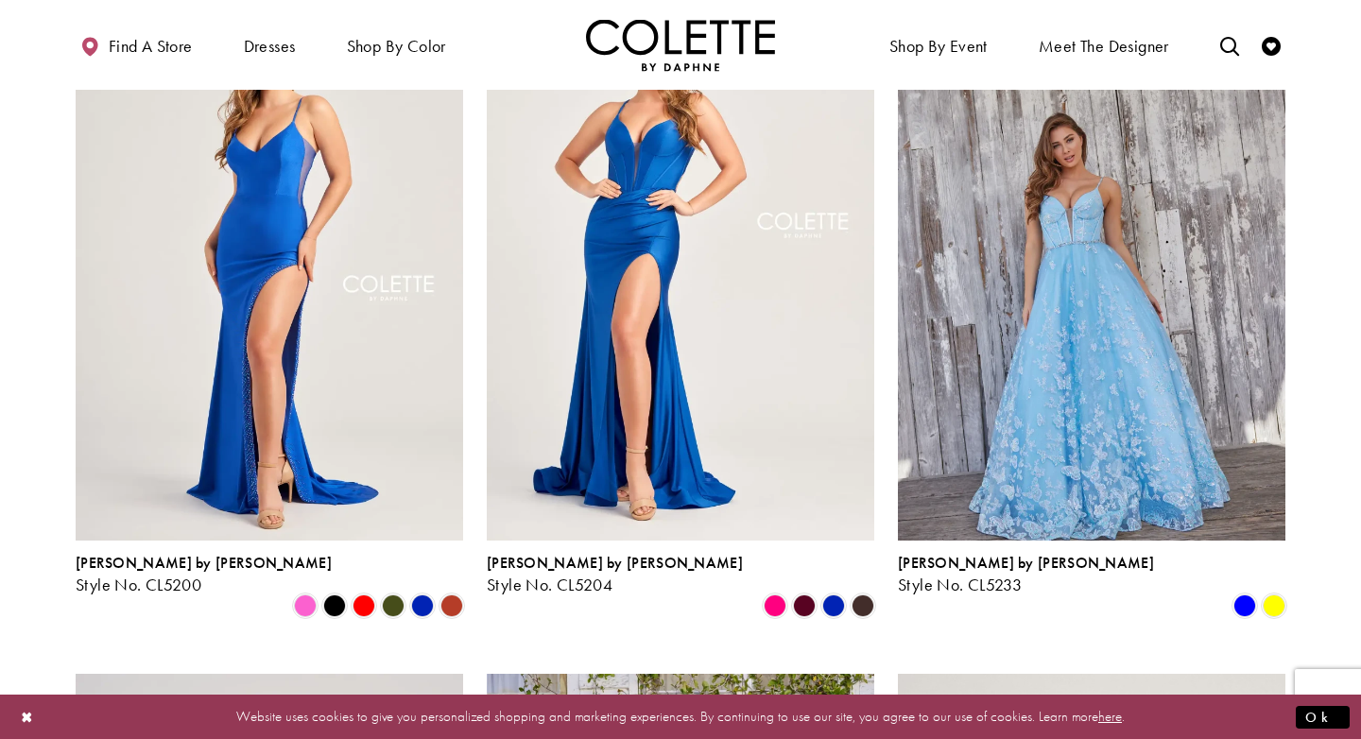
scroll to position [980, 0]
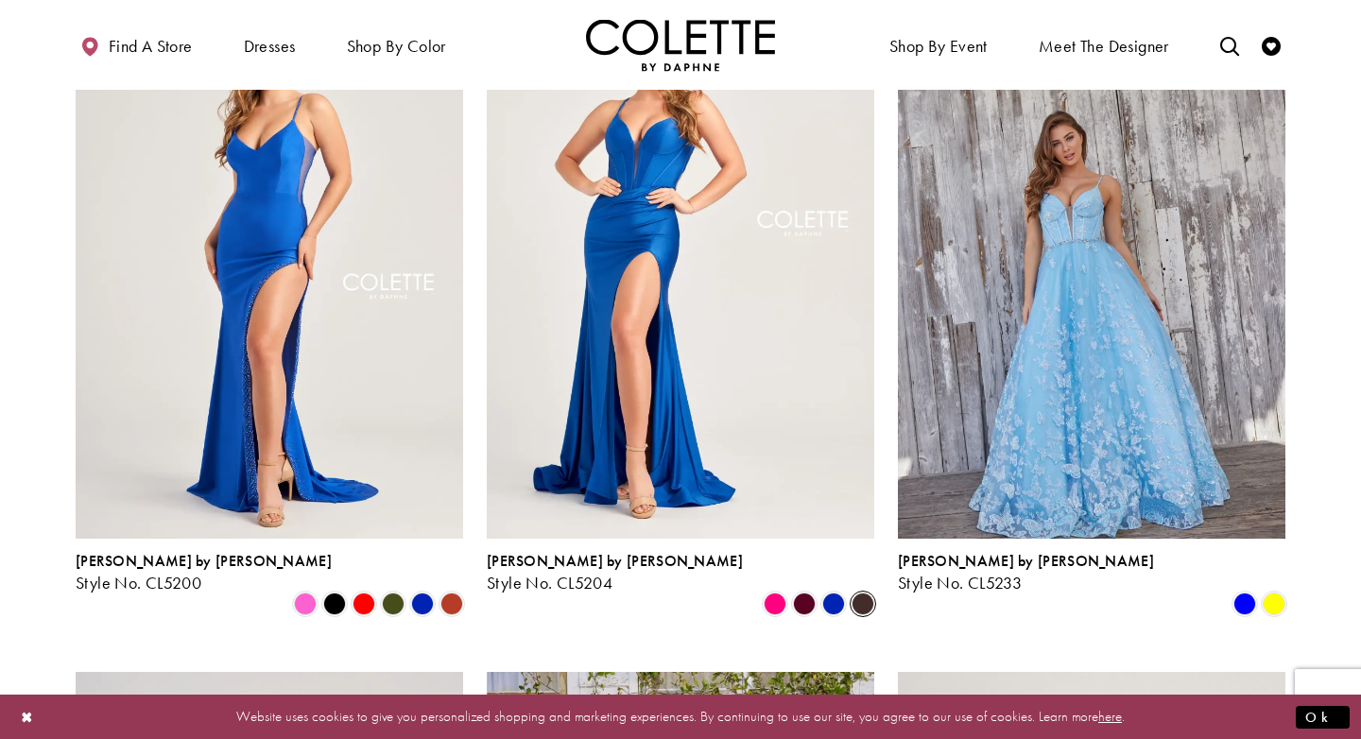
click at [868, 593] on span "Product List" at bounding box center [863, 604] width 23 height 23
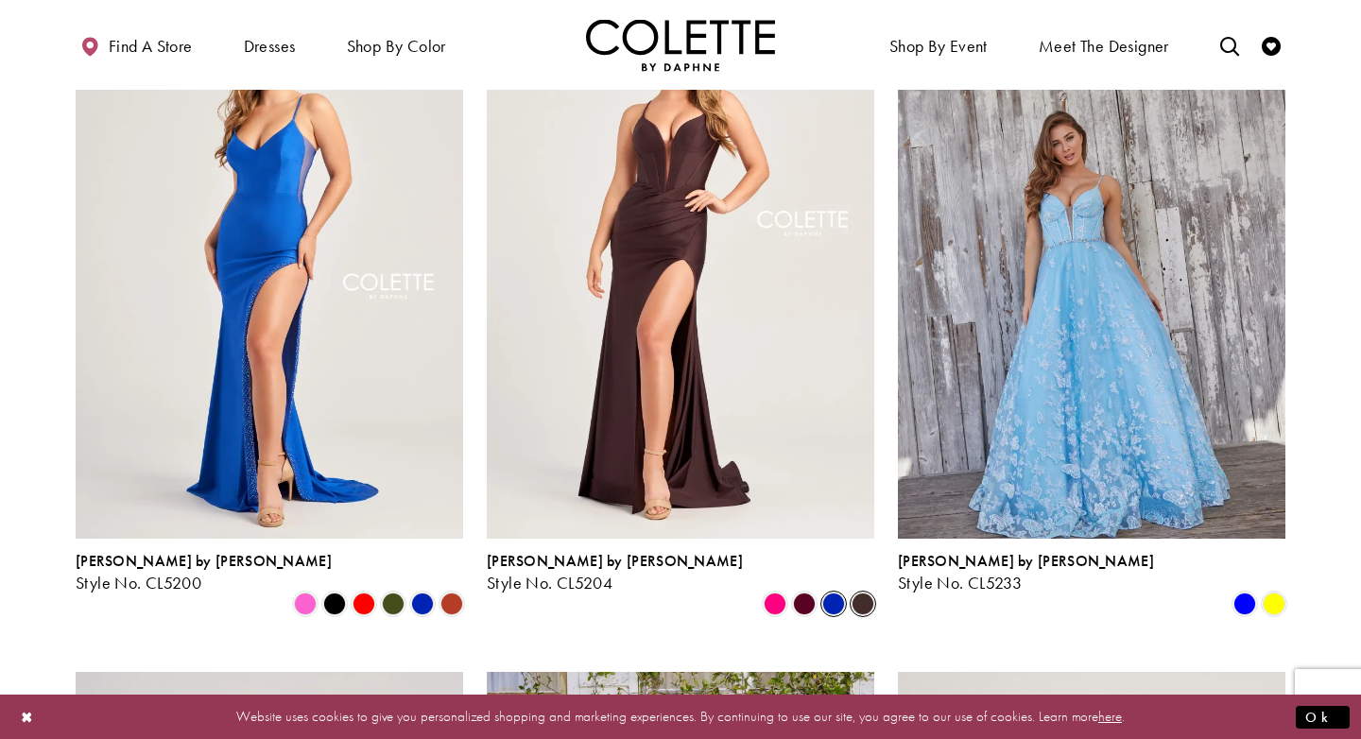
click at [834, 593] on span "Product List" at bounding box center [833, 604] width 23 height 23
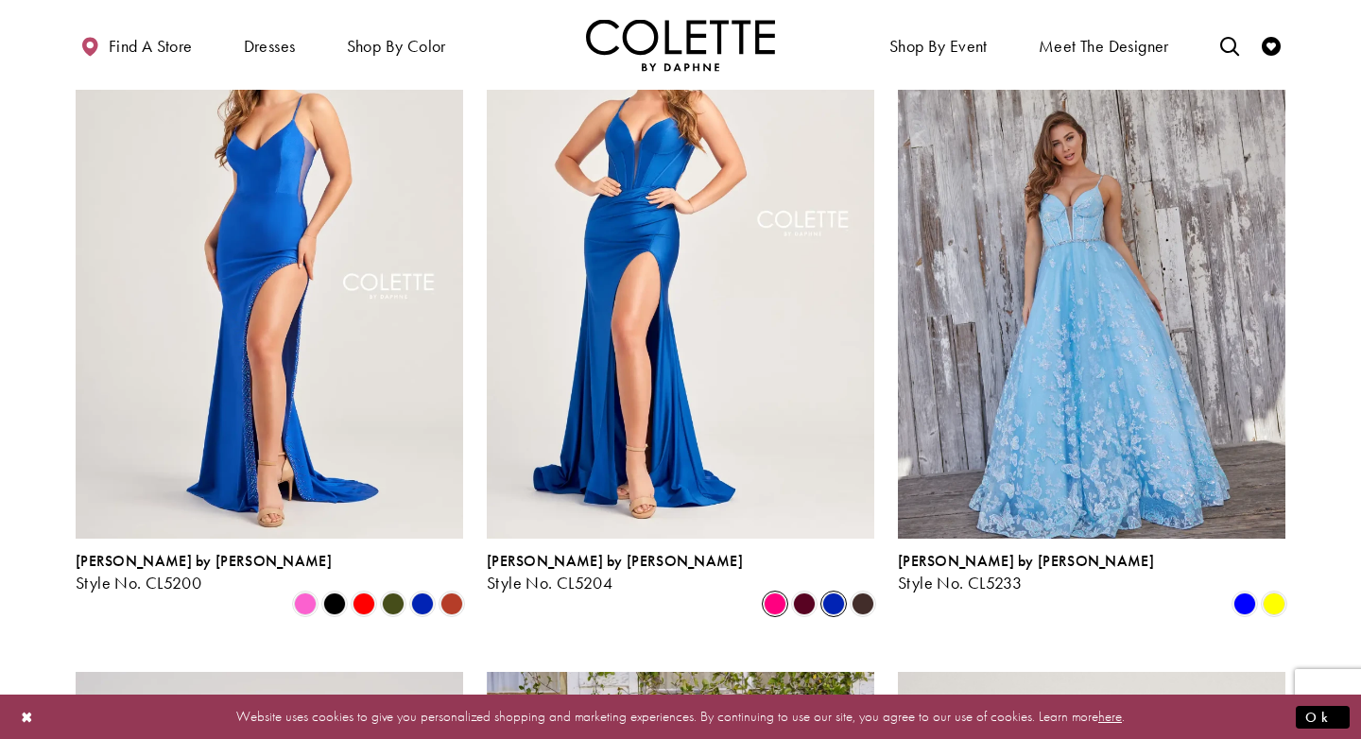
click at [781, 593] on span "Product List" at bounding box center [775, 604] width 23 height 23
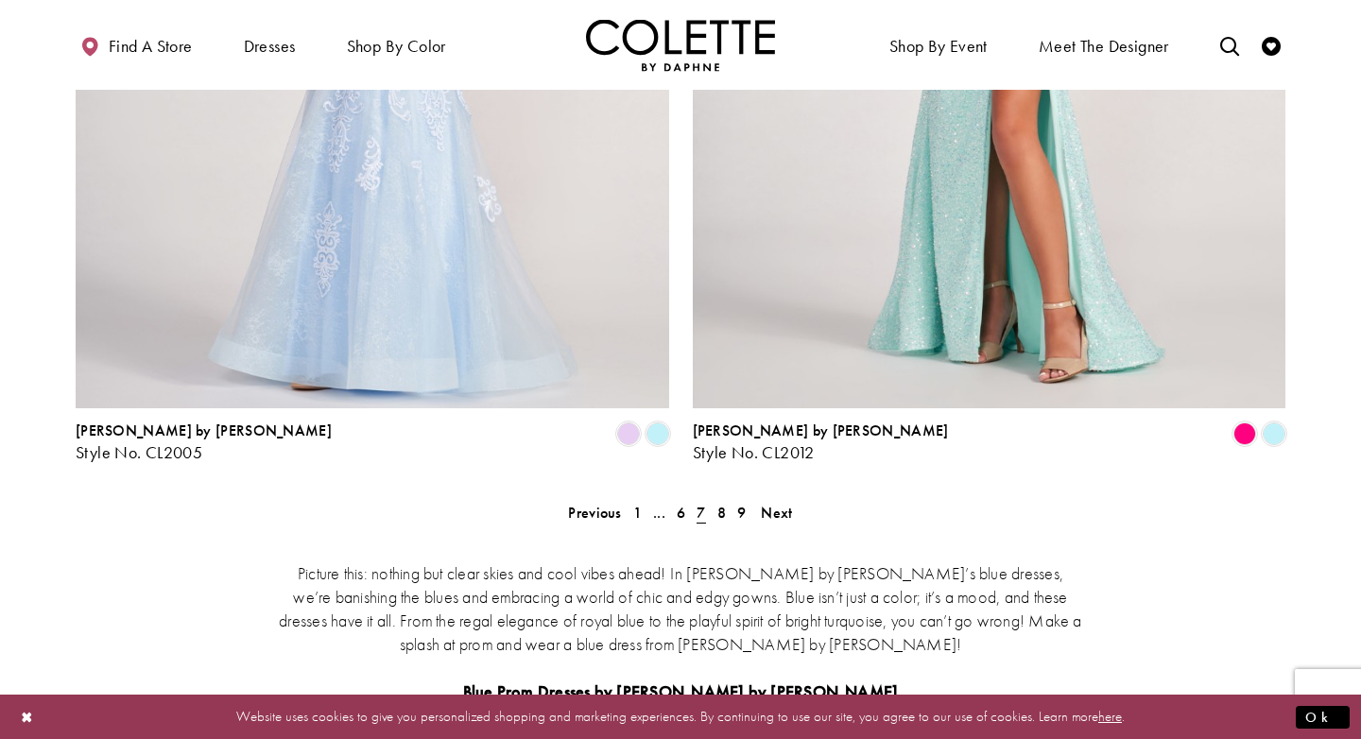
scroll to position [3511, 0]
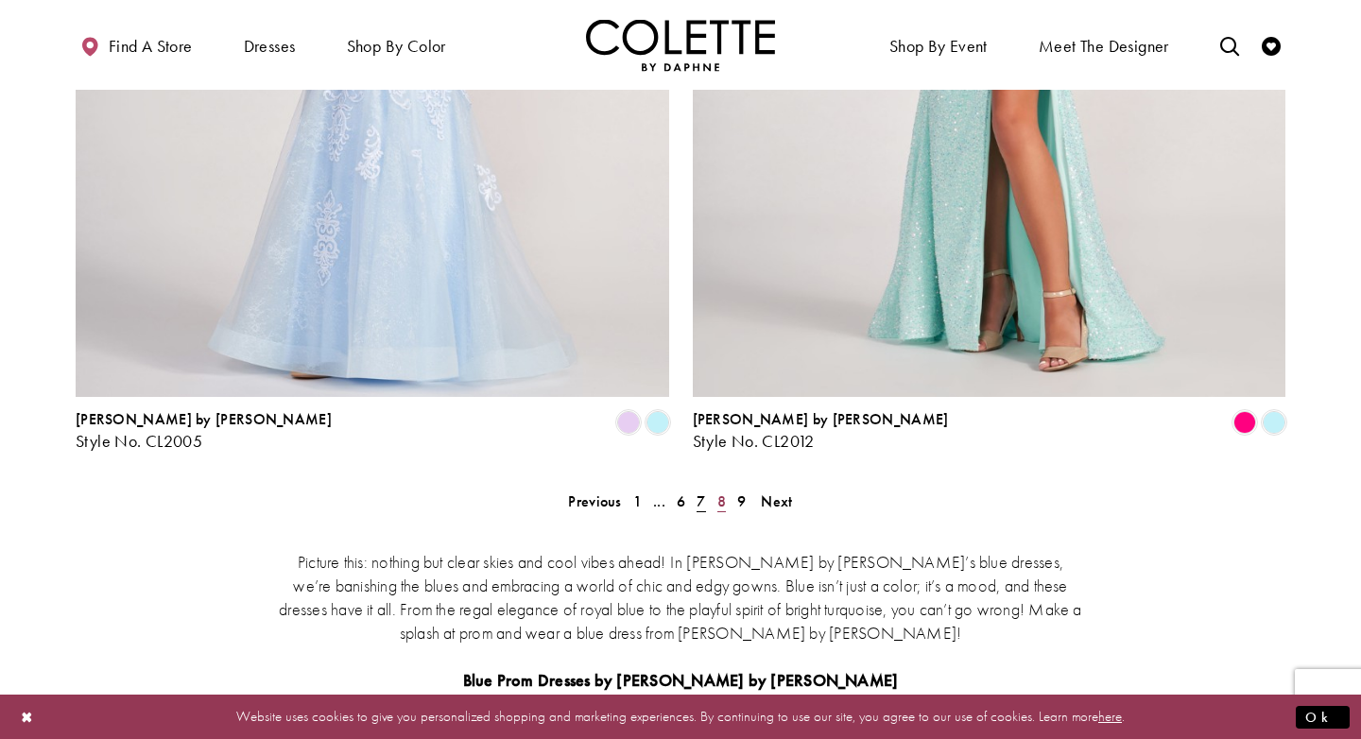
click at [718, 491] on span "8" at bounding box center [721, 501] width 9 height 20
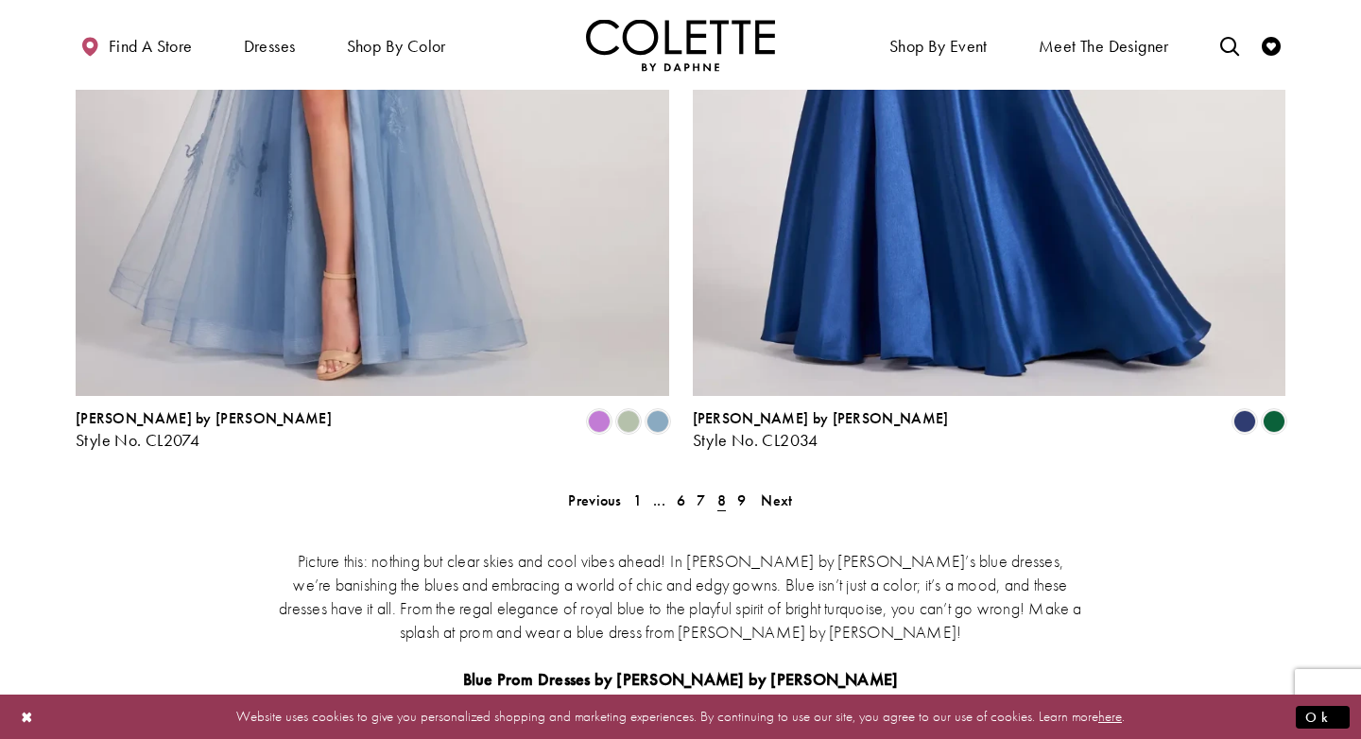
scroll to position [3515, 0]
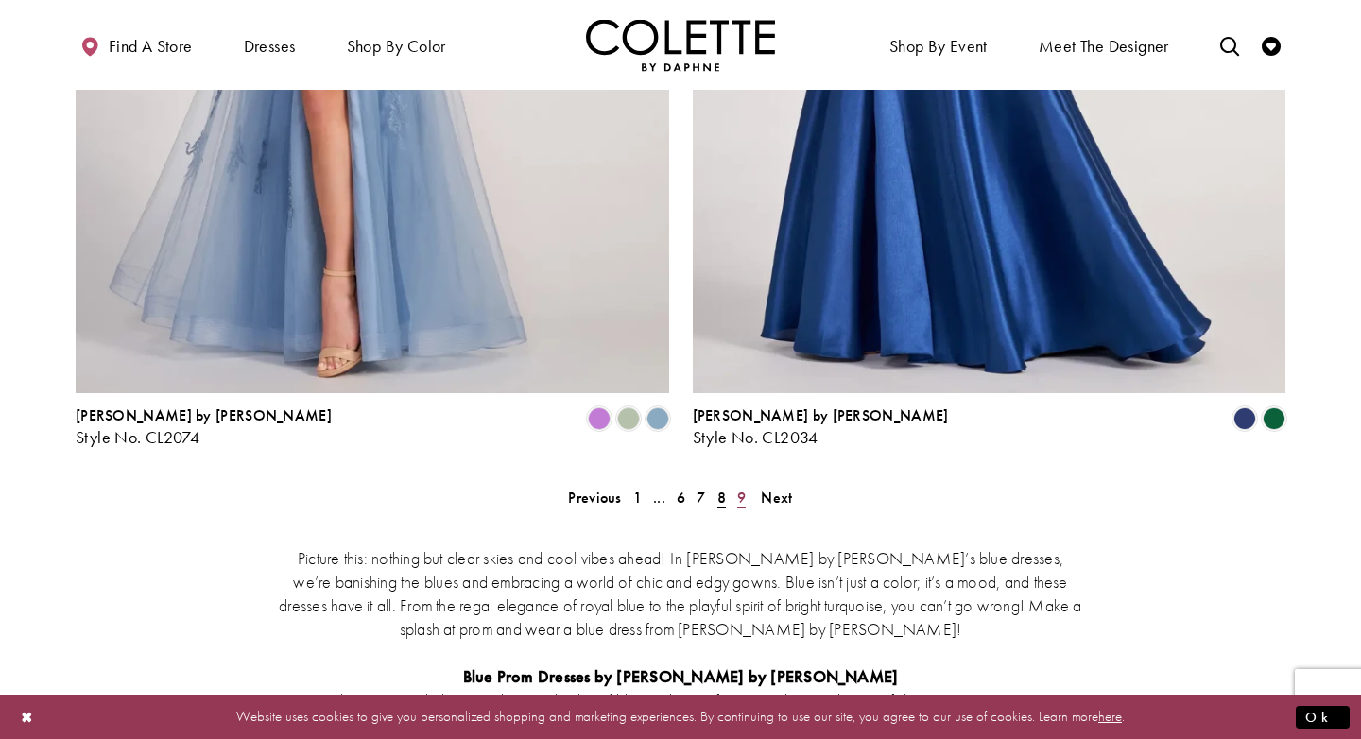
click at [742, 488] on span "9" at bounding box center [741, 498] width 9 height 20
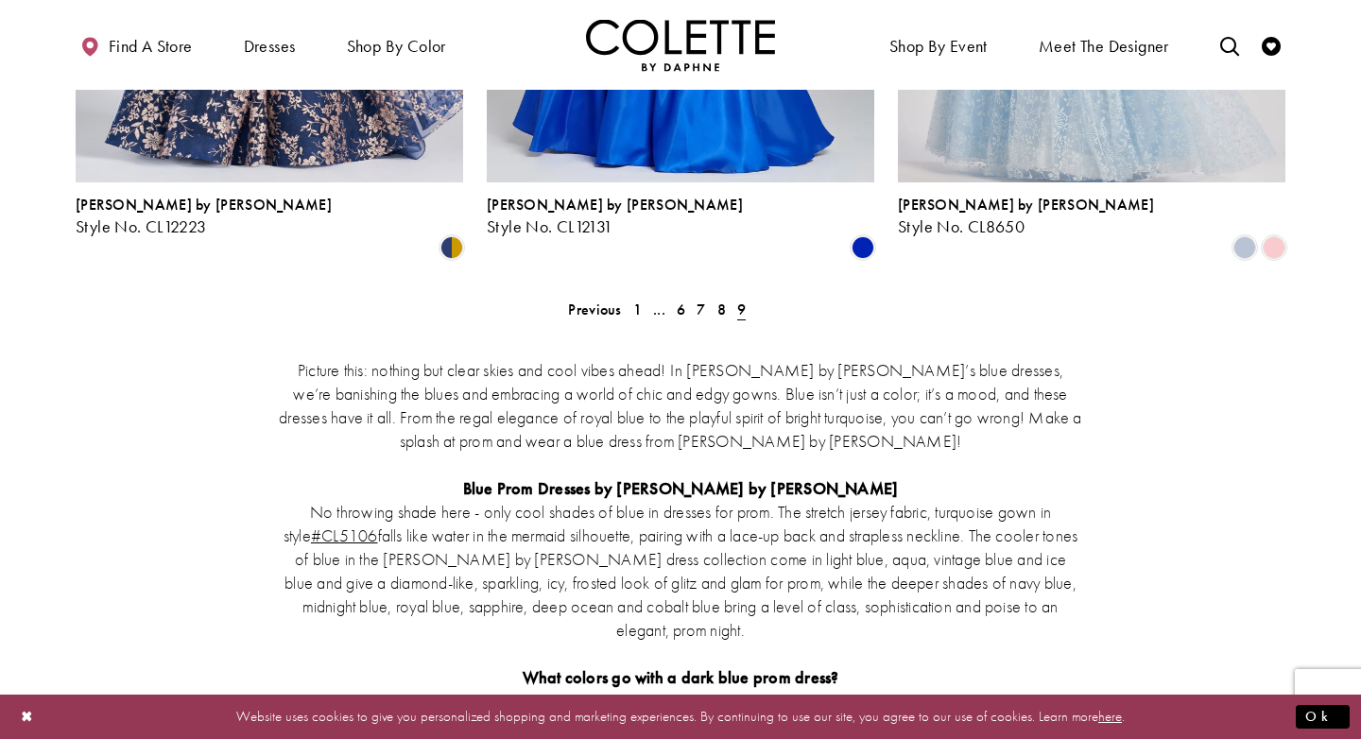
scroll to position [1335, 0]
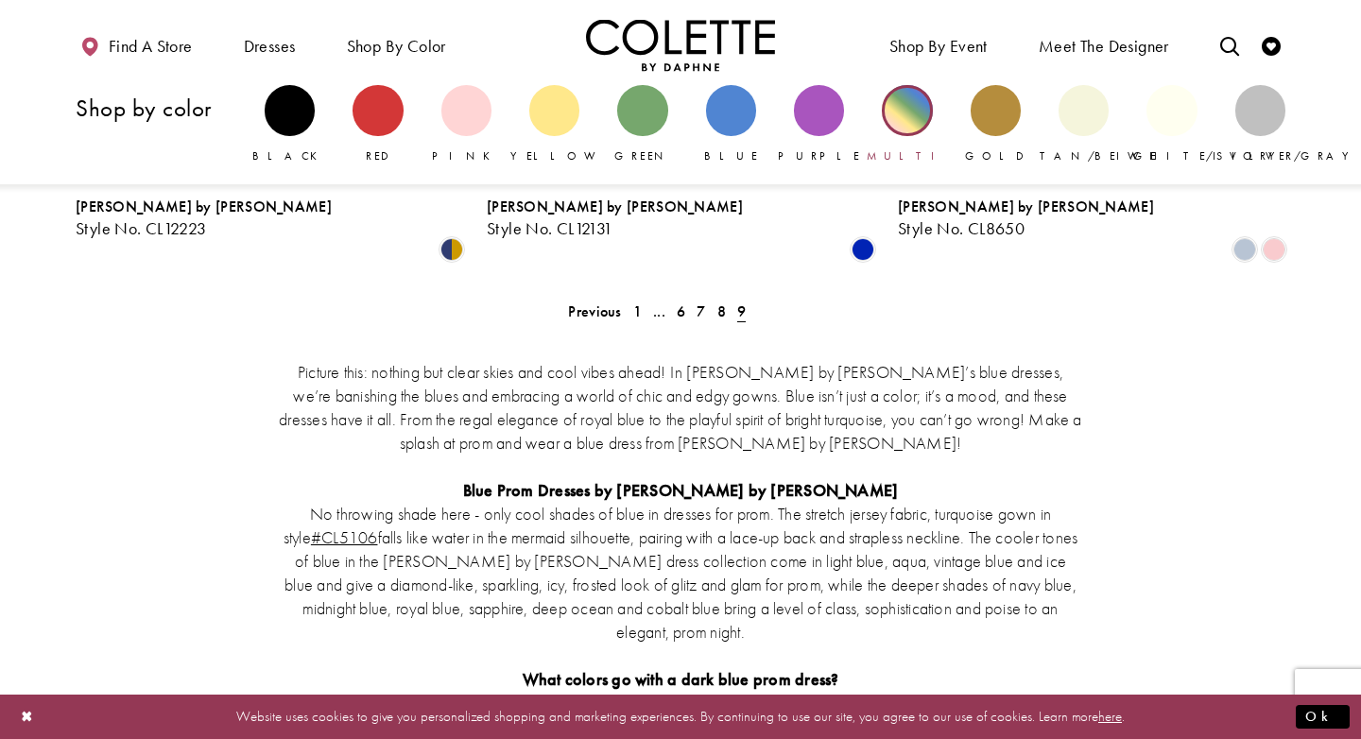
click at [927, 103] on div "Primary block" at bounding box center [907, 110] width 50 height 50
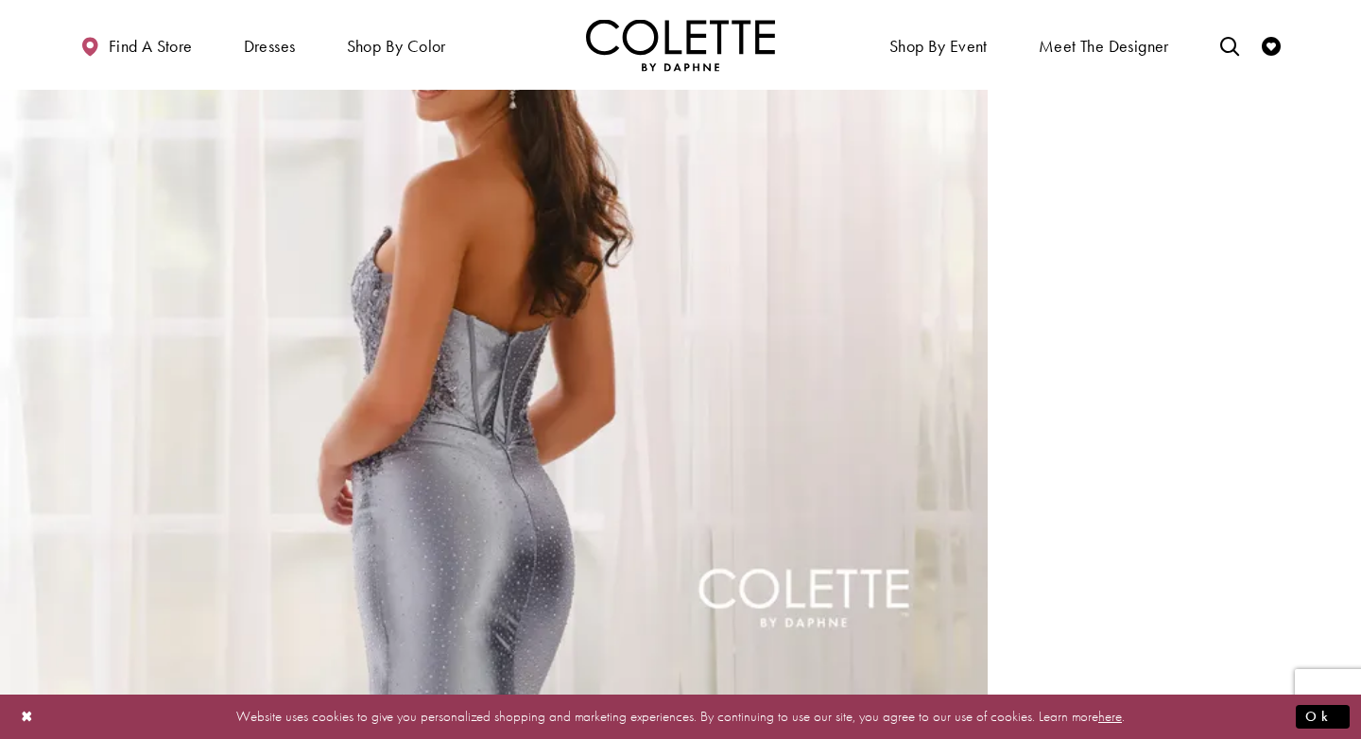
scroll to position [1079, 0]
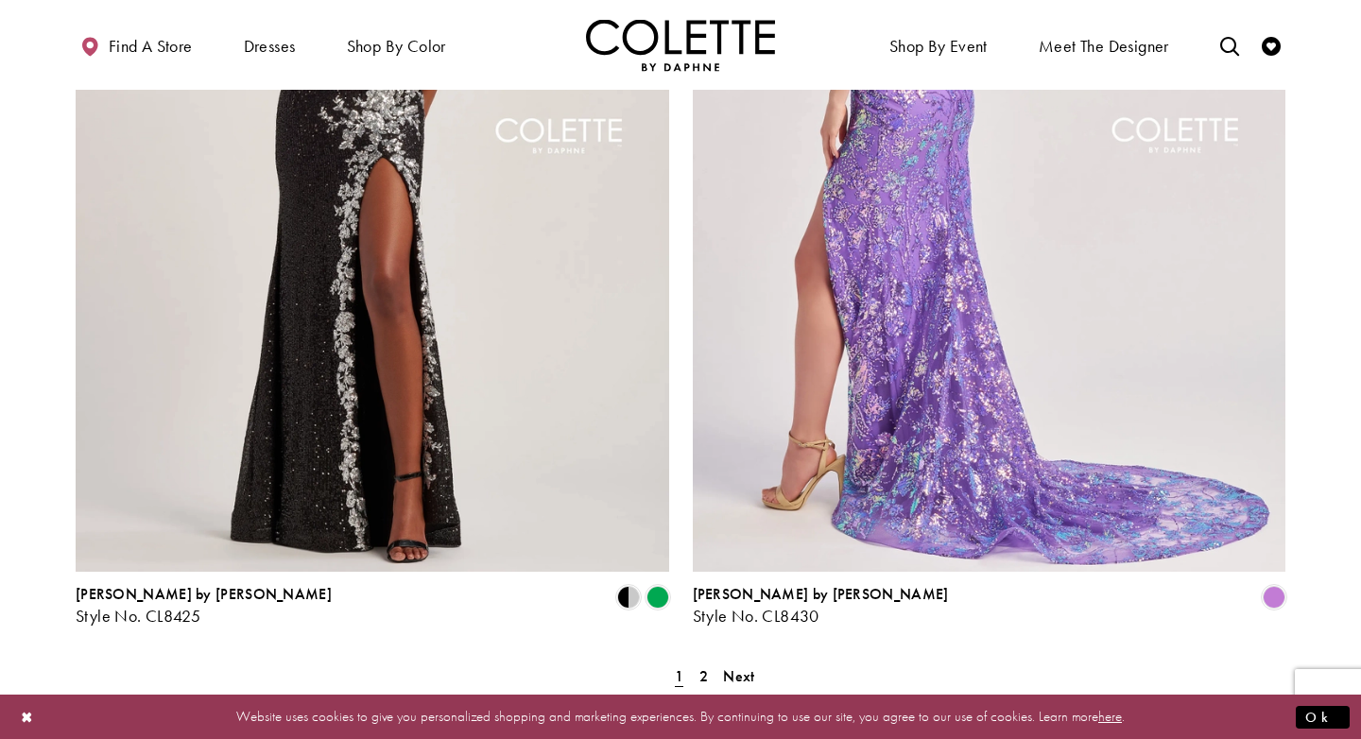
scroll to position [3314, 0]
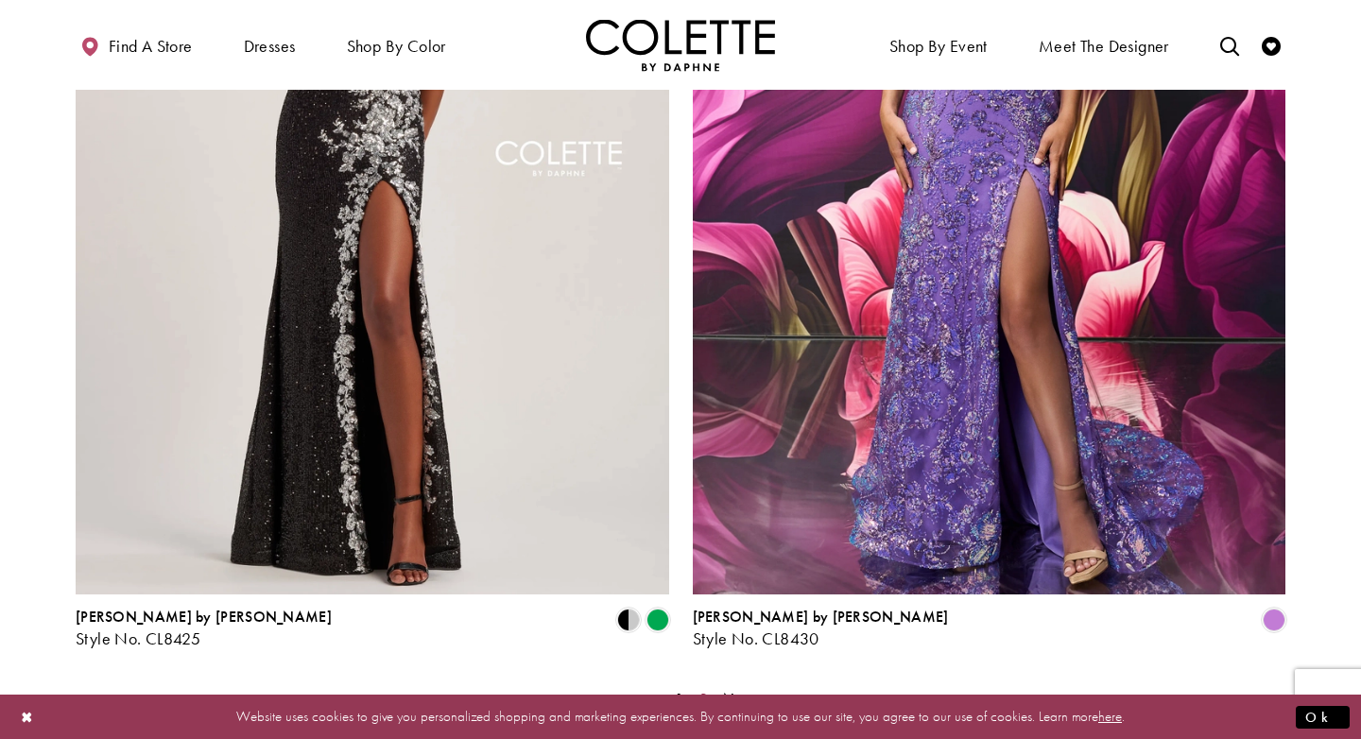
click at [706, 689] on span "2" at bounding box center [703, 699] width 9 height 20
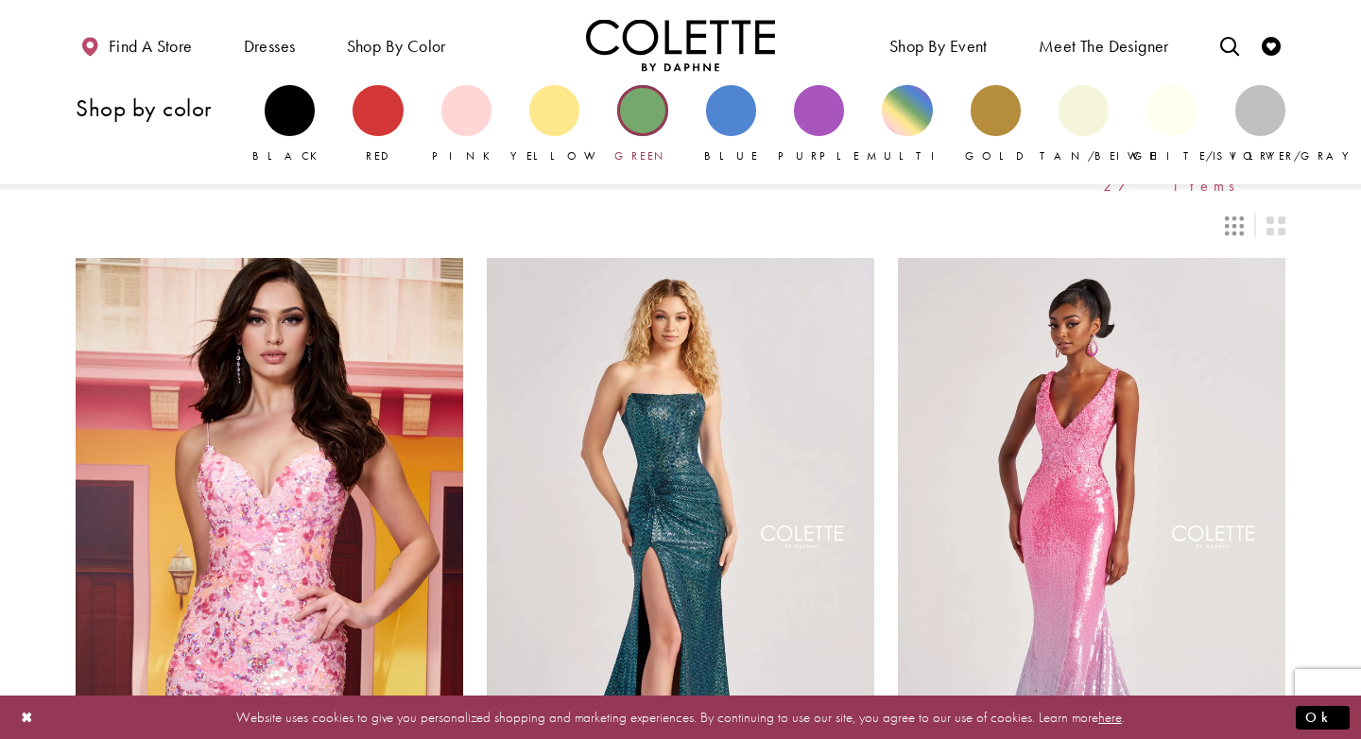
click at [658, 107] on div "Primary block" at bounding box center [642, 110] width 50 height 50
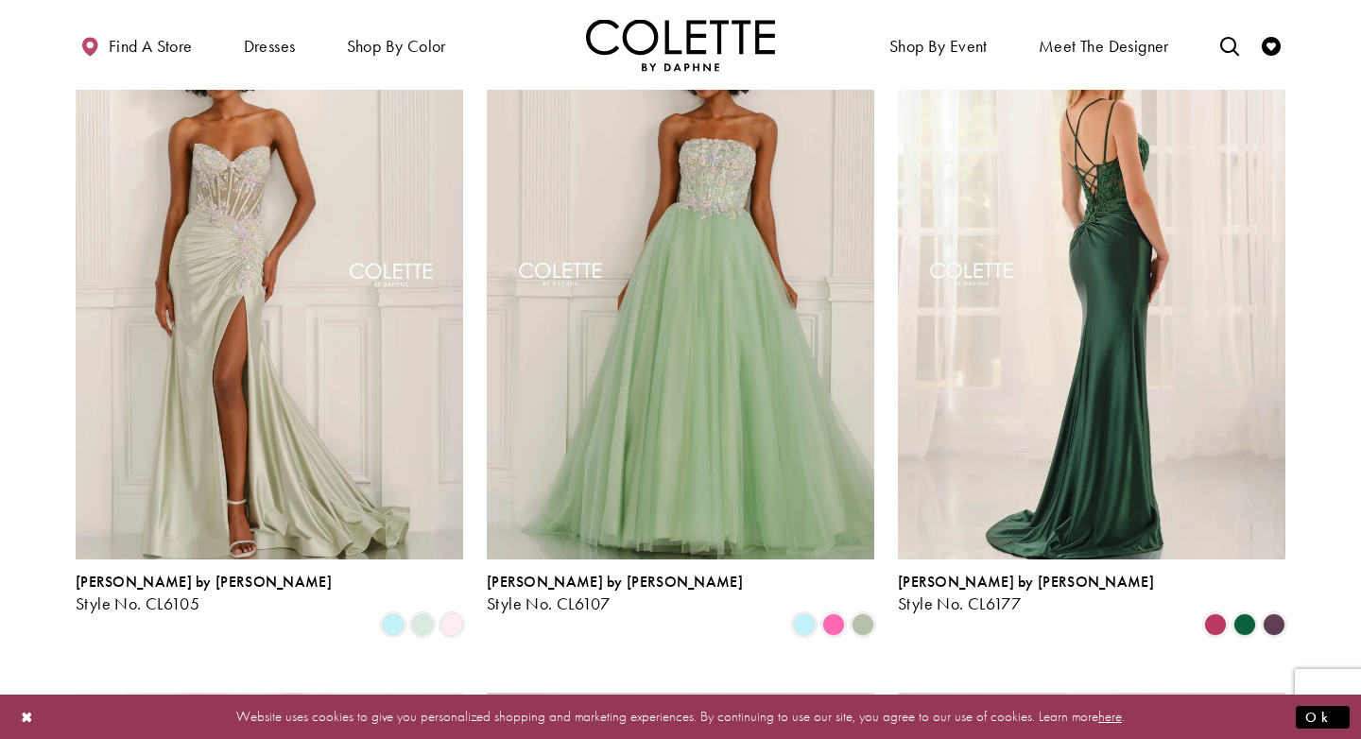
scroll to position [267, 0]
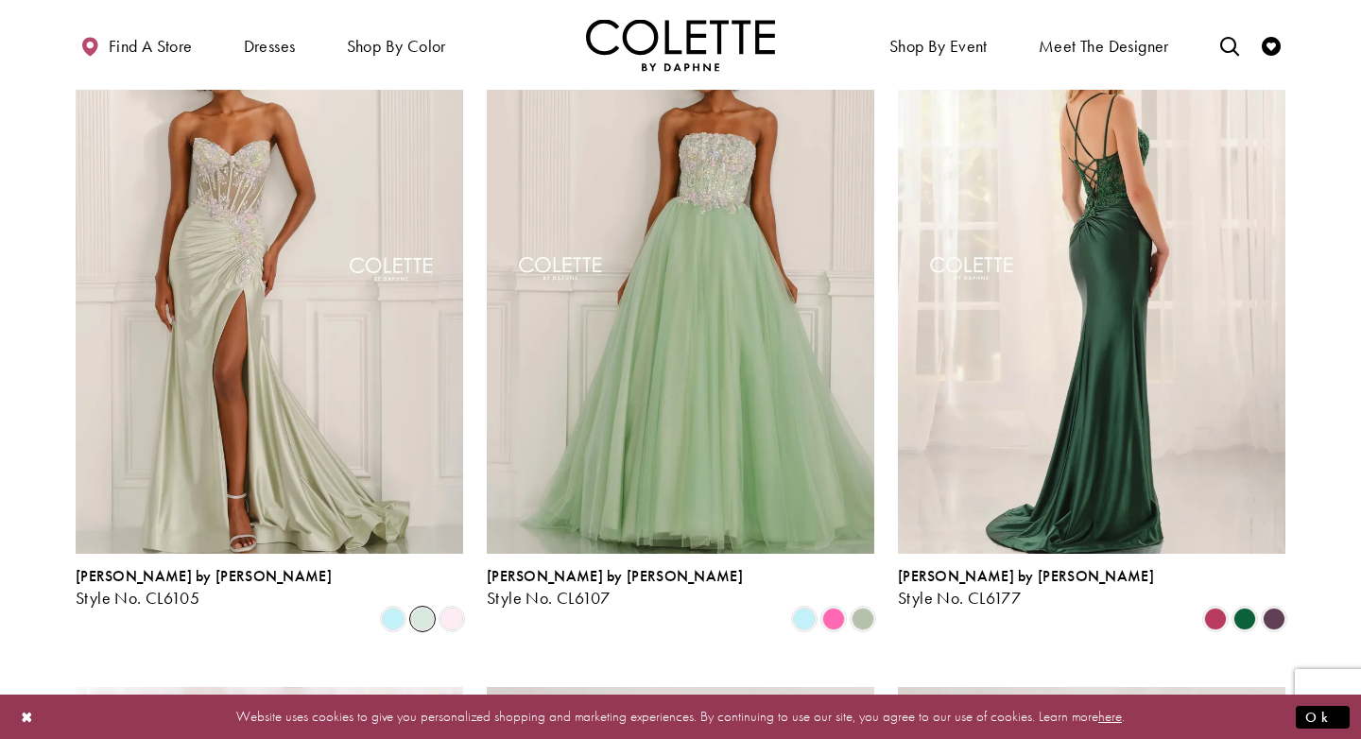
click at [422, 608] on span "Product List" at bounding box center [422, 619] width 23 height 23
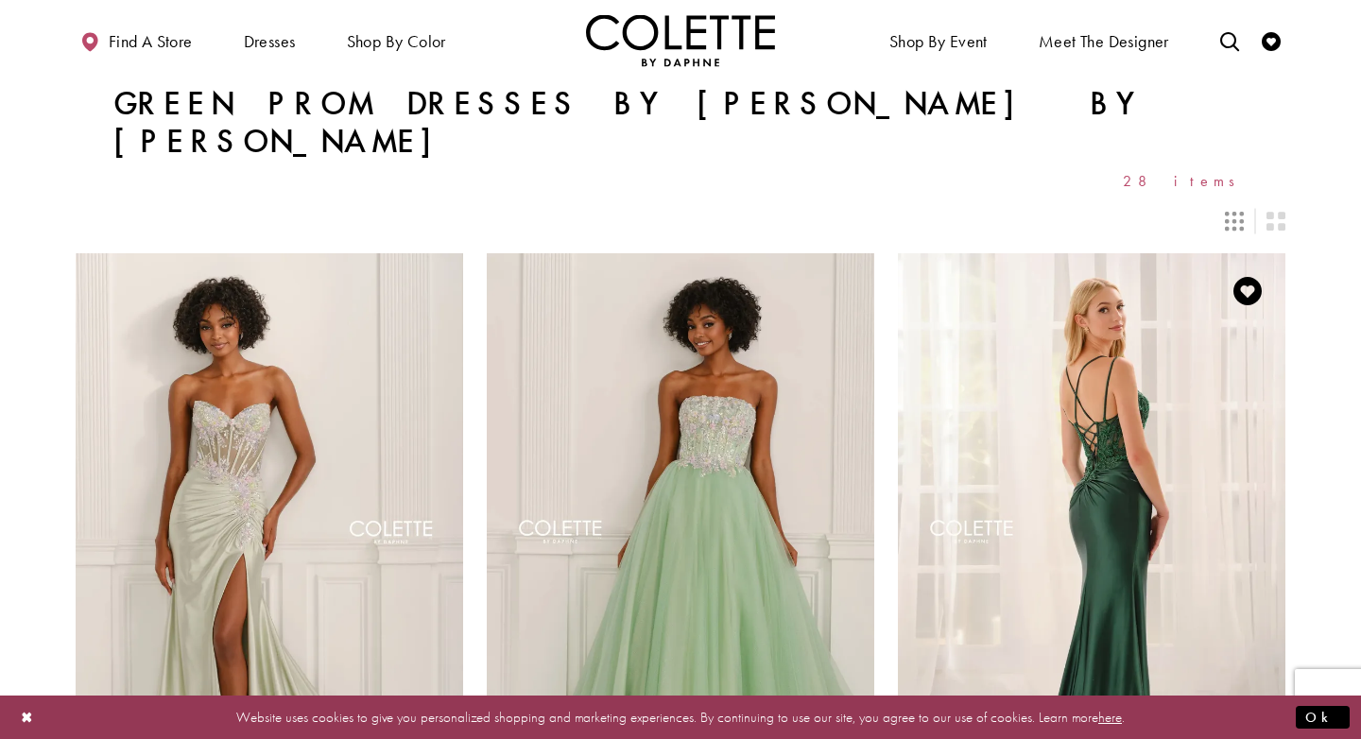
scroll to position [0, 0]
